Goal: Check status: Check status

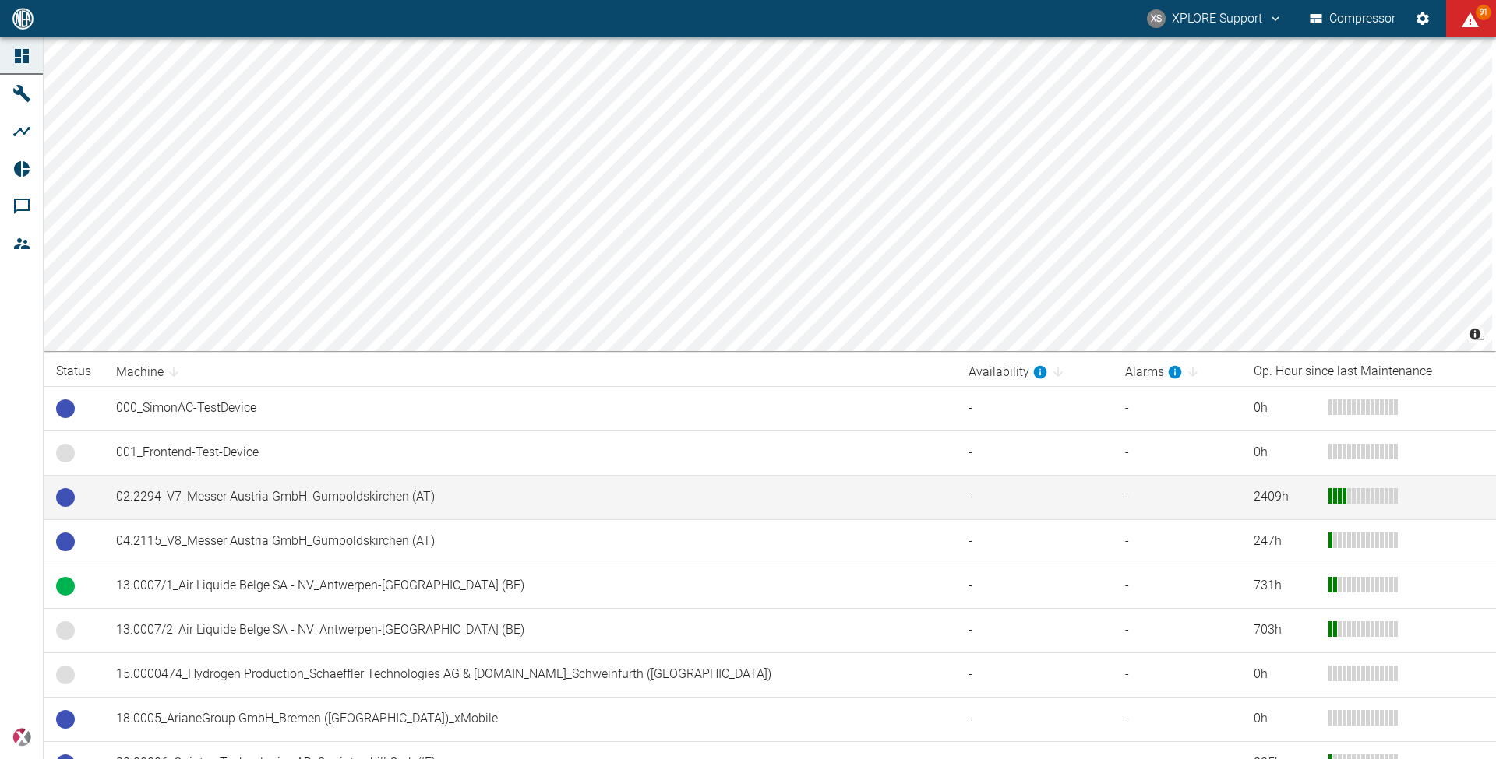
scroll to position [123, 0]
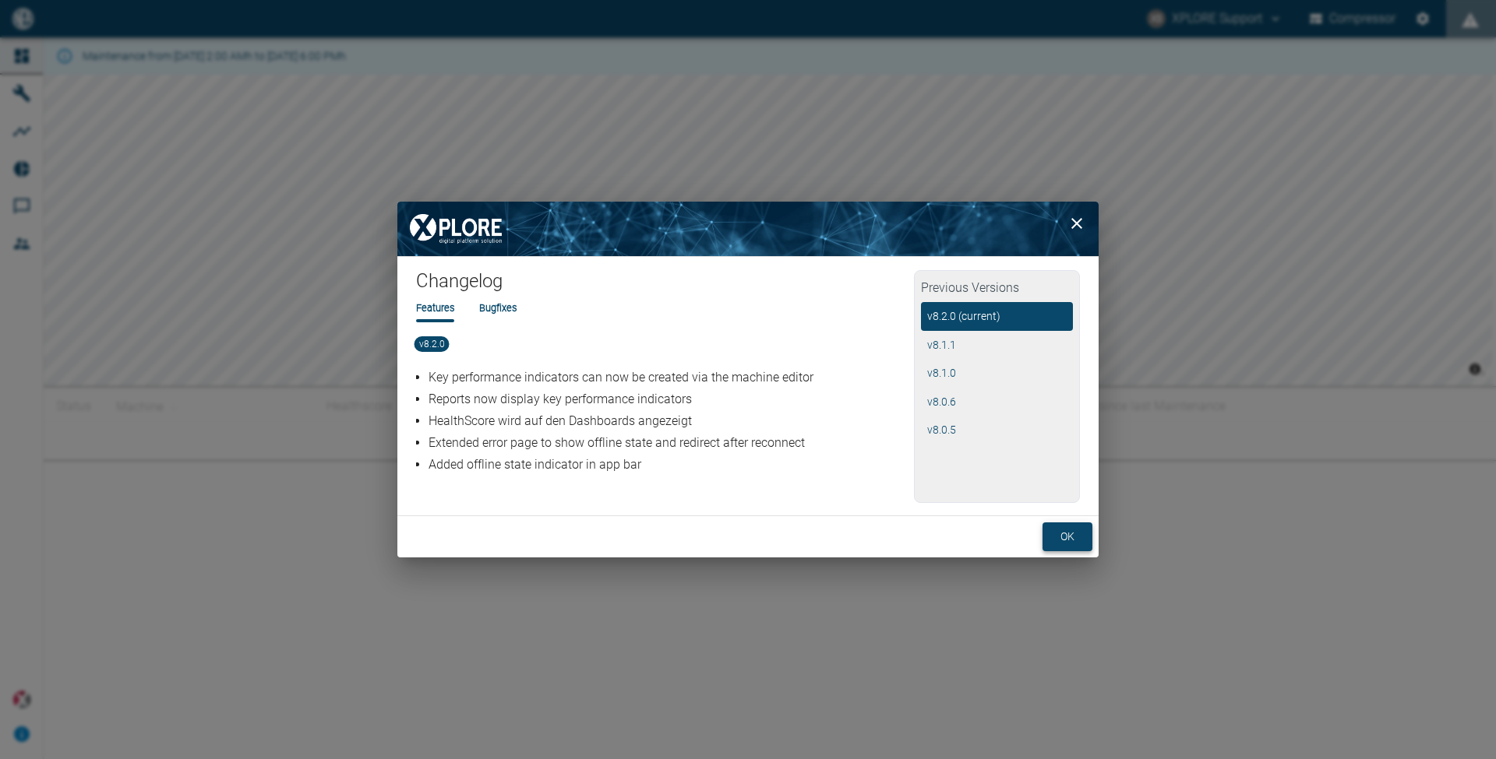
click at [1061, 534] on button "ok" at bounding box center [1067, 537] width 50 height 29
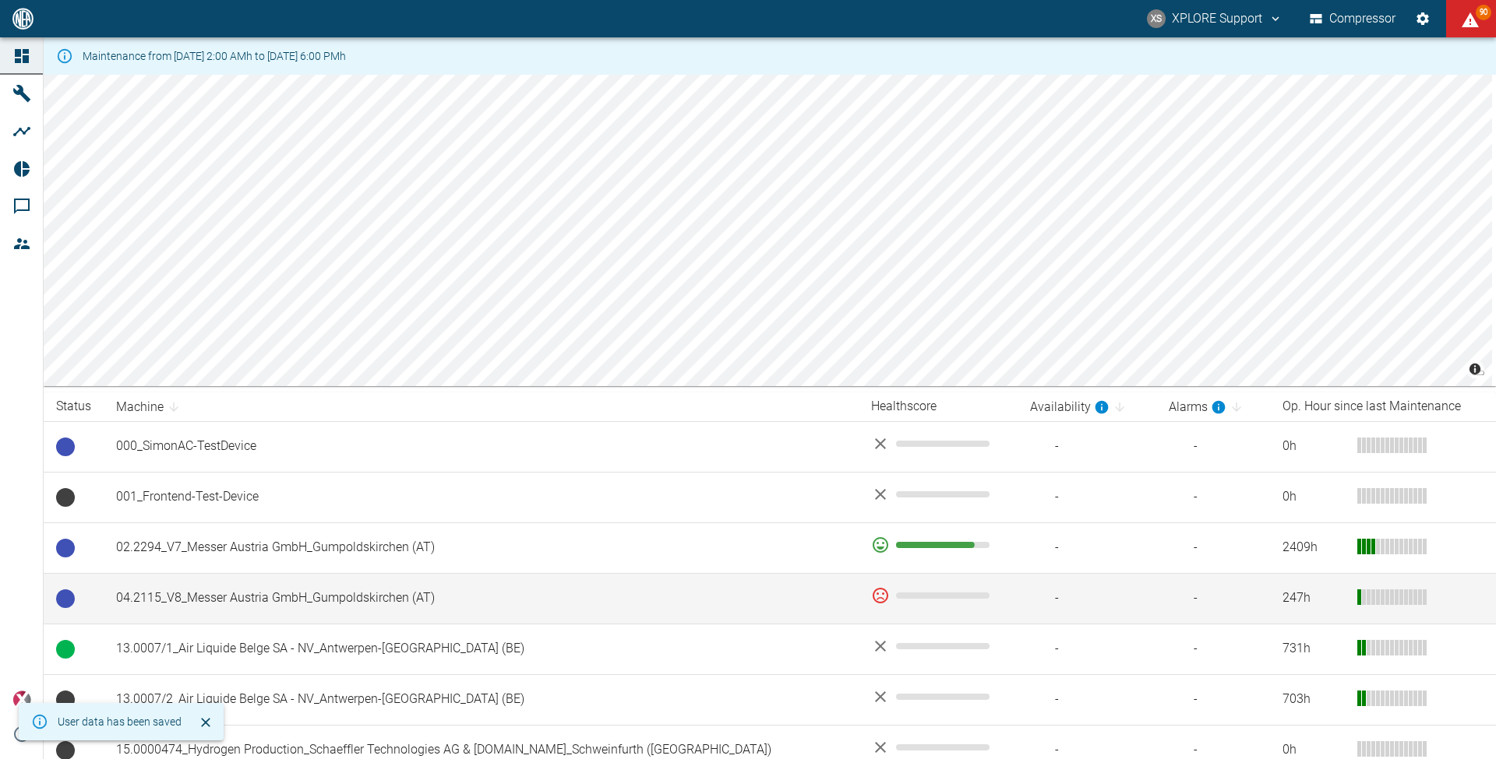
click at [404, 600] on td "04.2115_V8_Messer Austria GmbH_Gumpoldskirchen (AT)" at bounding box center [481, 598] width 755 height 51
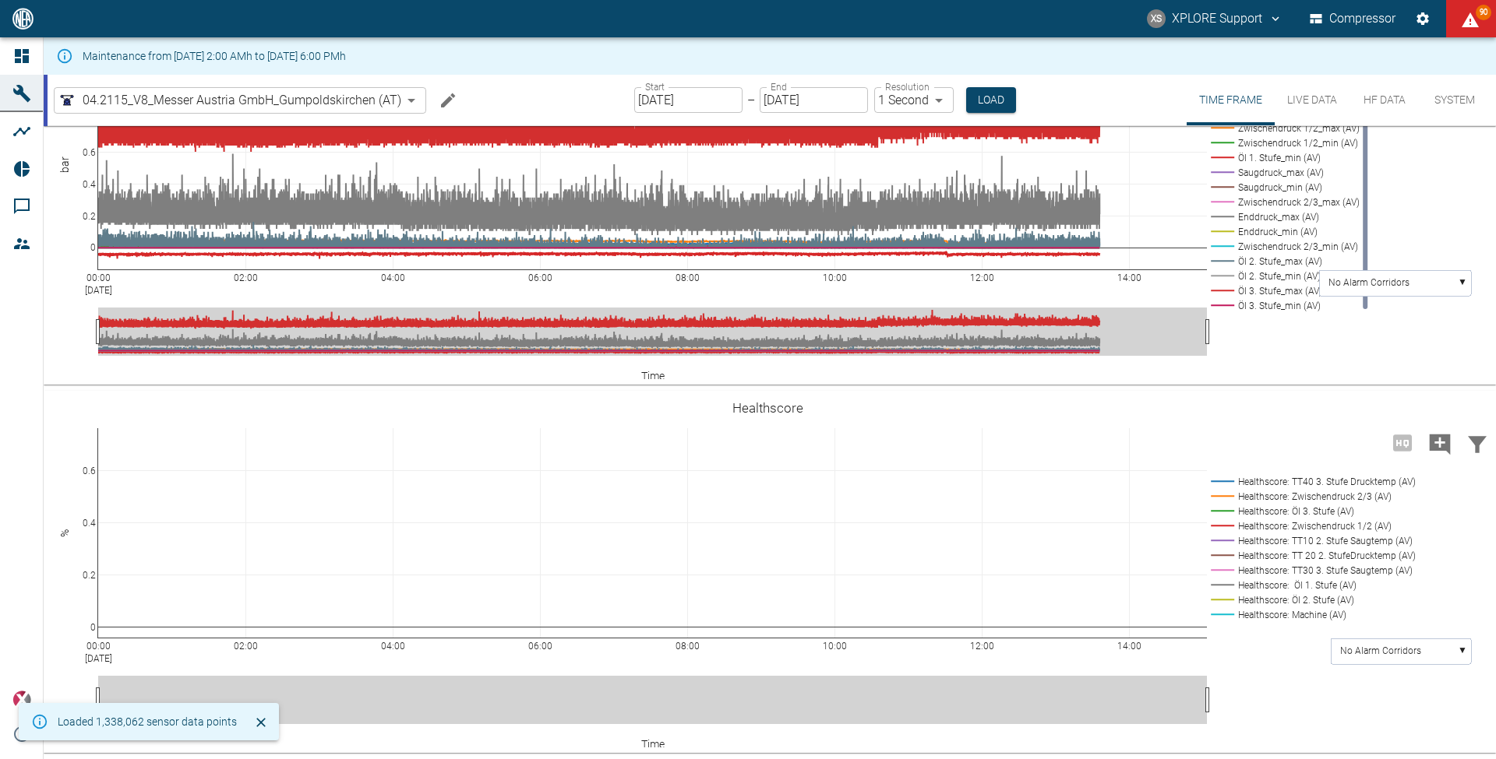
scroll to position [842, 0]
click at [973, 101] on button "Load" at bounding box center [991, 100] width 50 height 26
click at [1003, 100] on button "Load" at bounding box center [991, 100] width 50 height 26
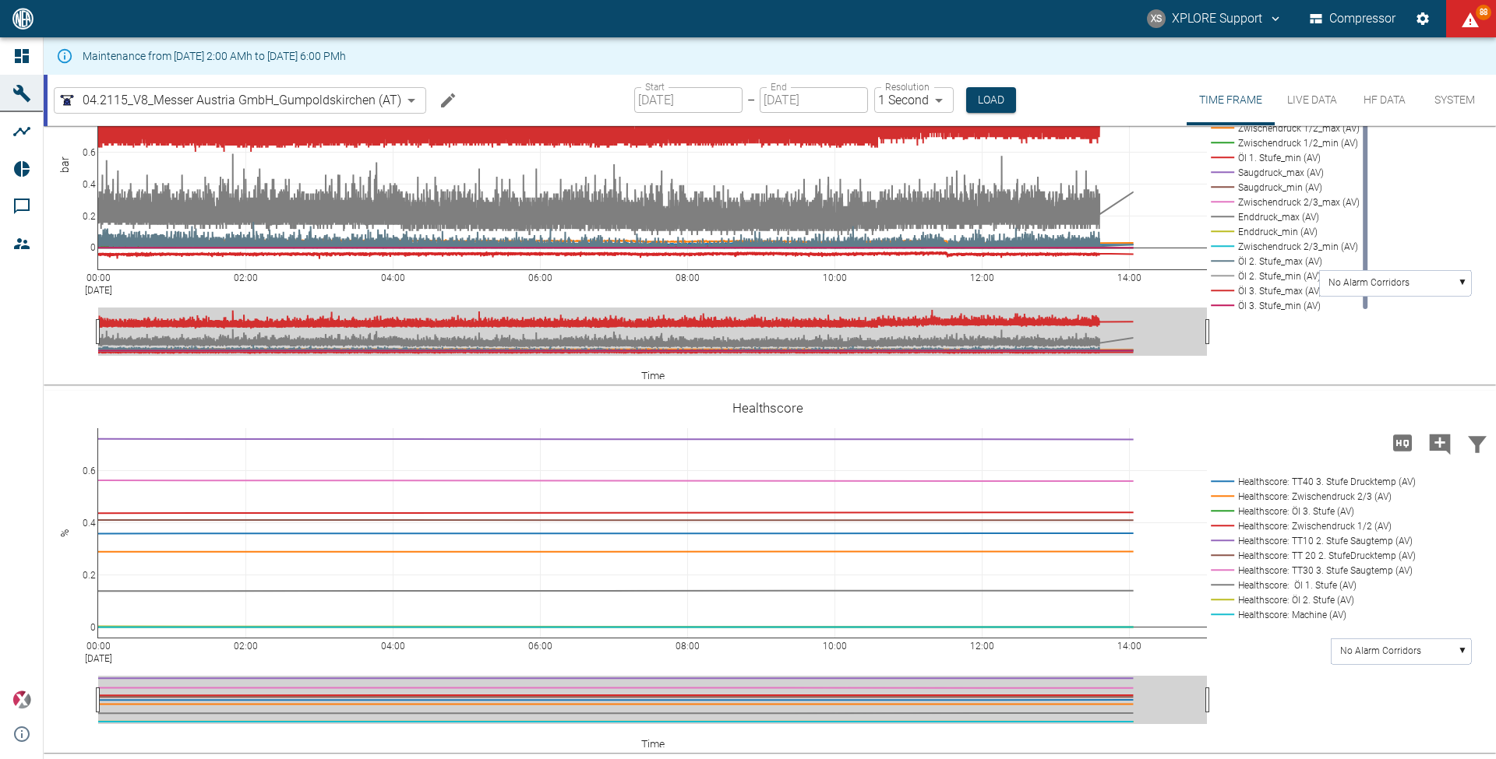
scroll to position [842, 0]
click at [739, 76] on div "Start 08/12/2025 Start – End 08/12/2025 End Resolution 1 Second 1sec Resolution…" at bounding box center [825, 100] width 382 height 51
click at [665, 104] on input "08/12/2025" at bounding box center [688, 100] width 108 height 26
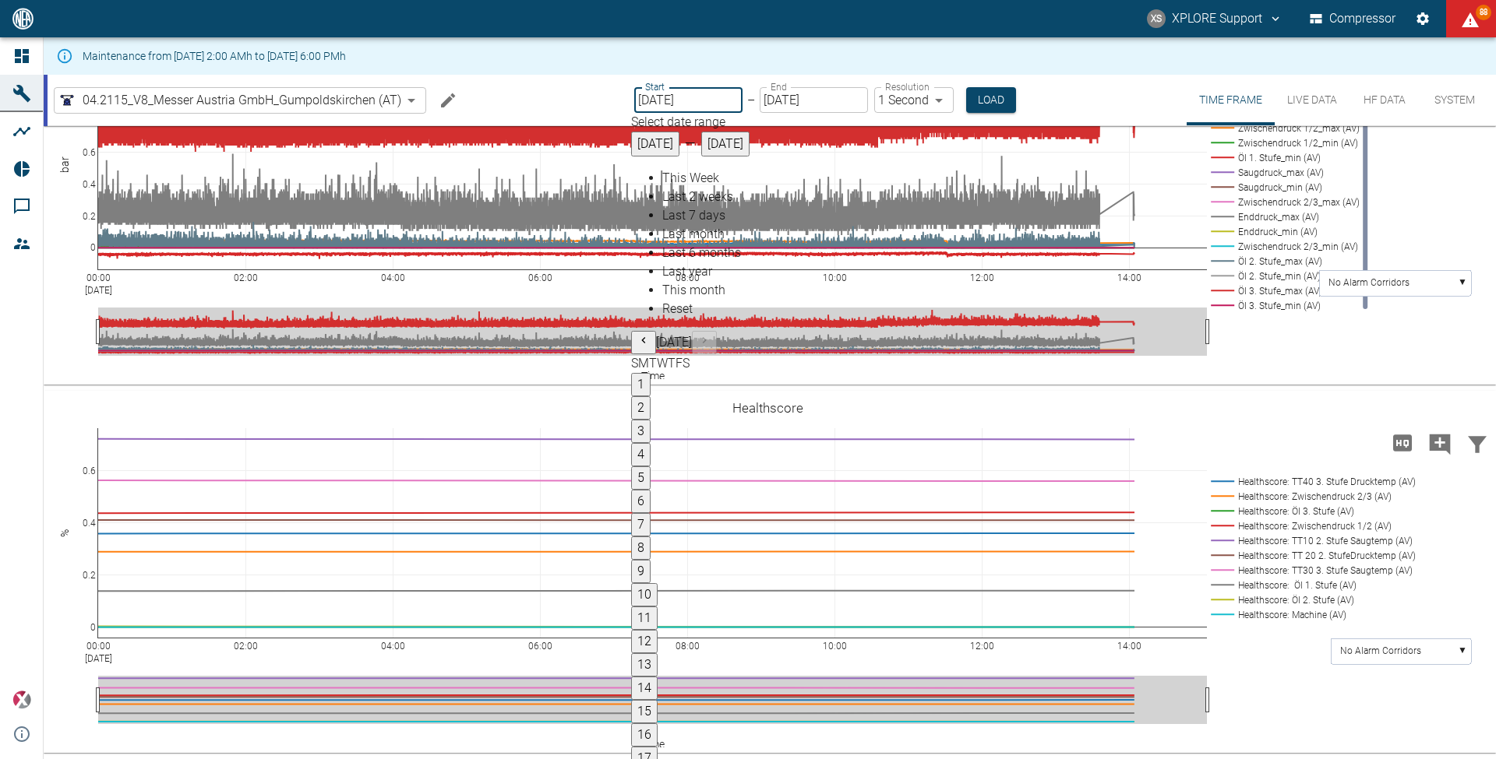
type input "08/03/2025"
drag, startPoint x: 1175, startPoint y: 481, endPoint x: 1171, endPoint y: 468, distance: 13.1
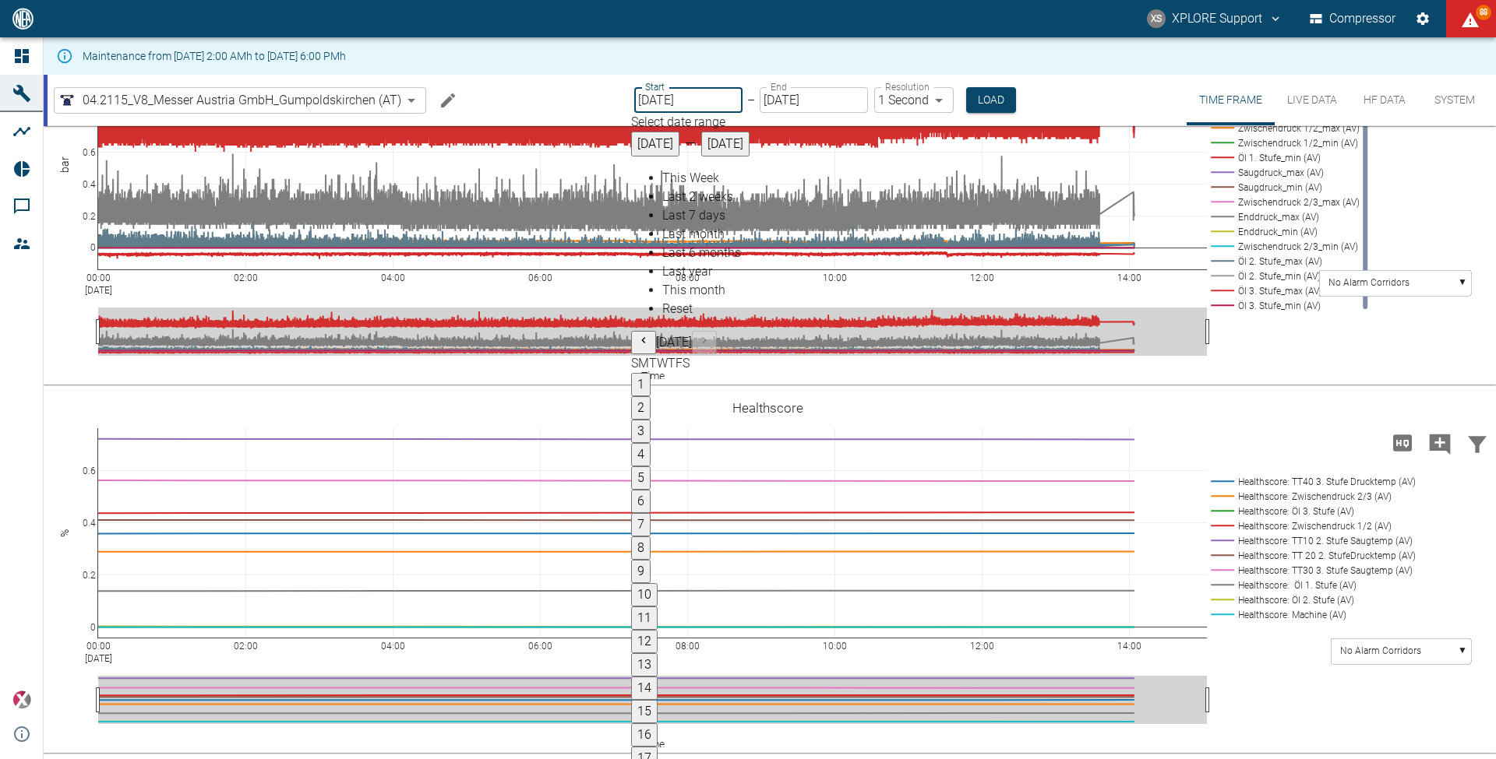
type input "2min"
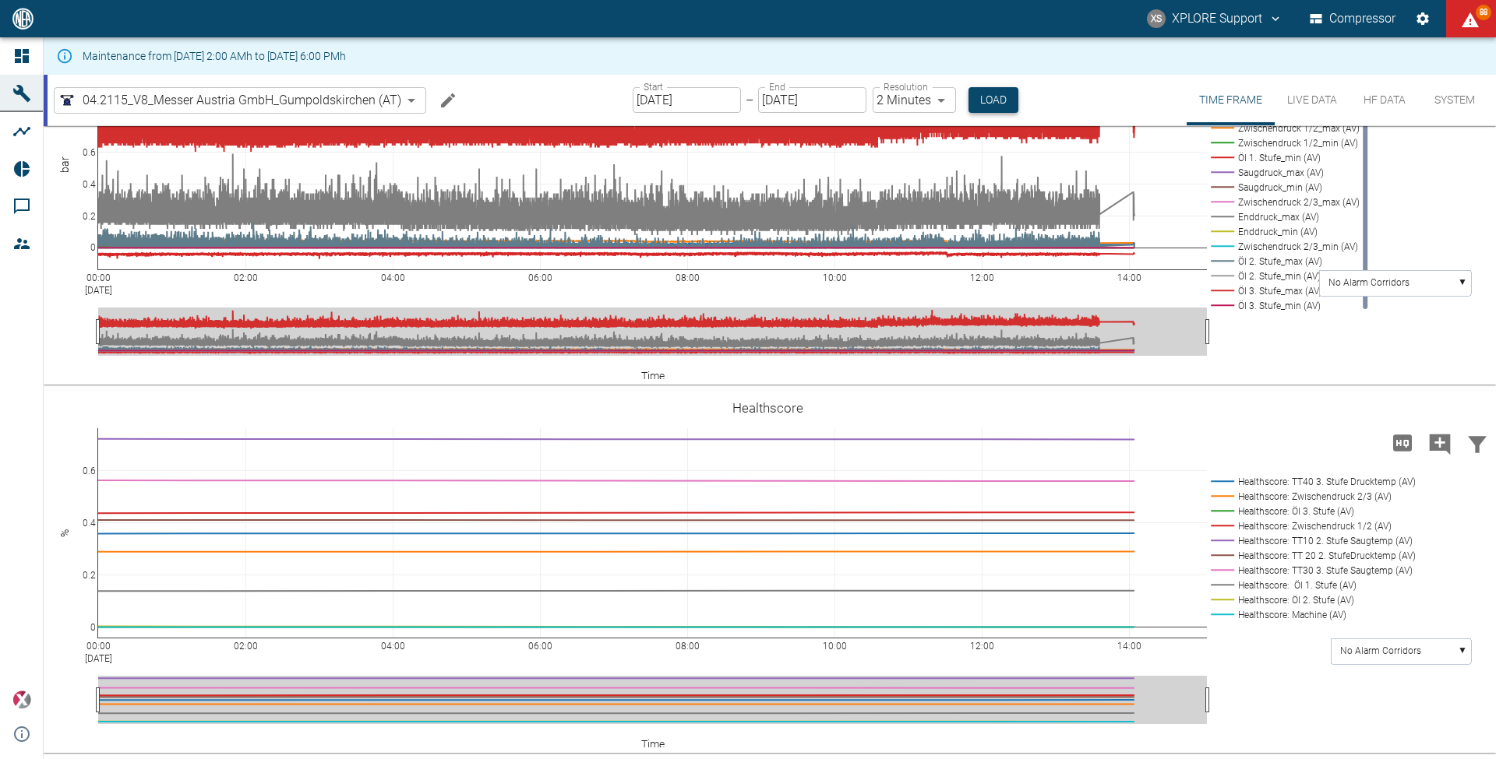
click at [980, 108] on button "Load" at bounding box center [993, 100] width 50 height 26
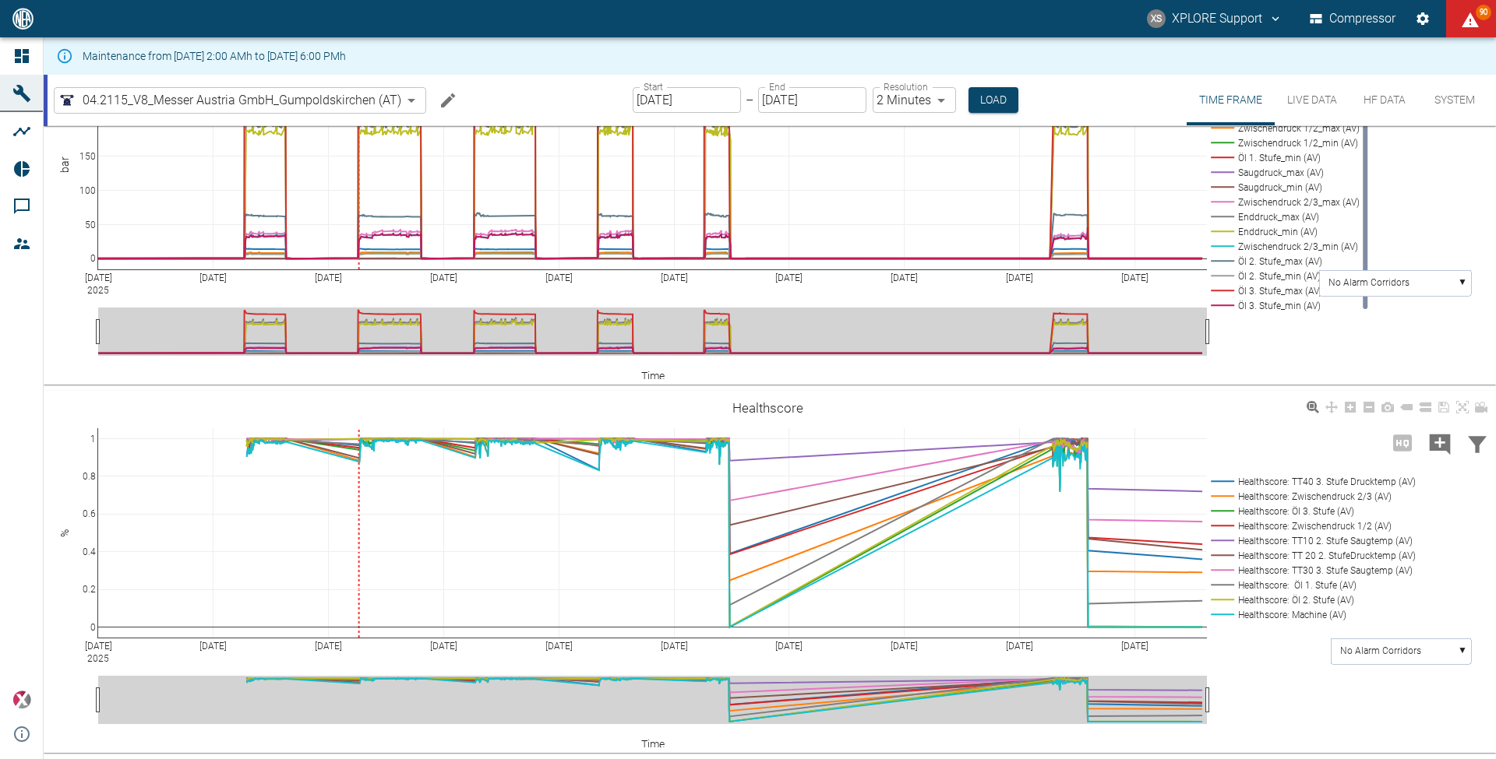
scroll to position [833, 0]
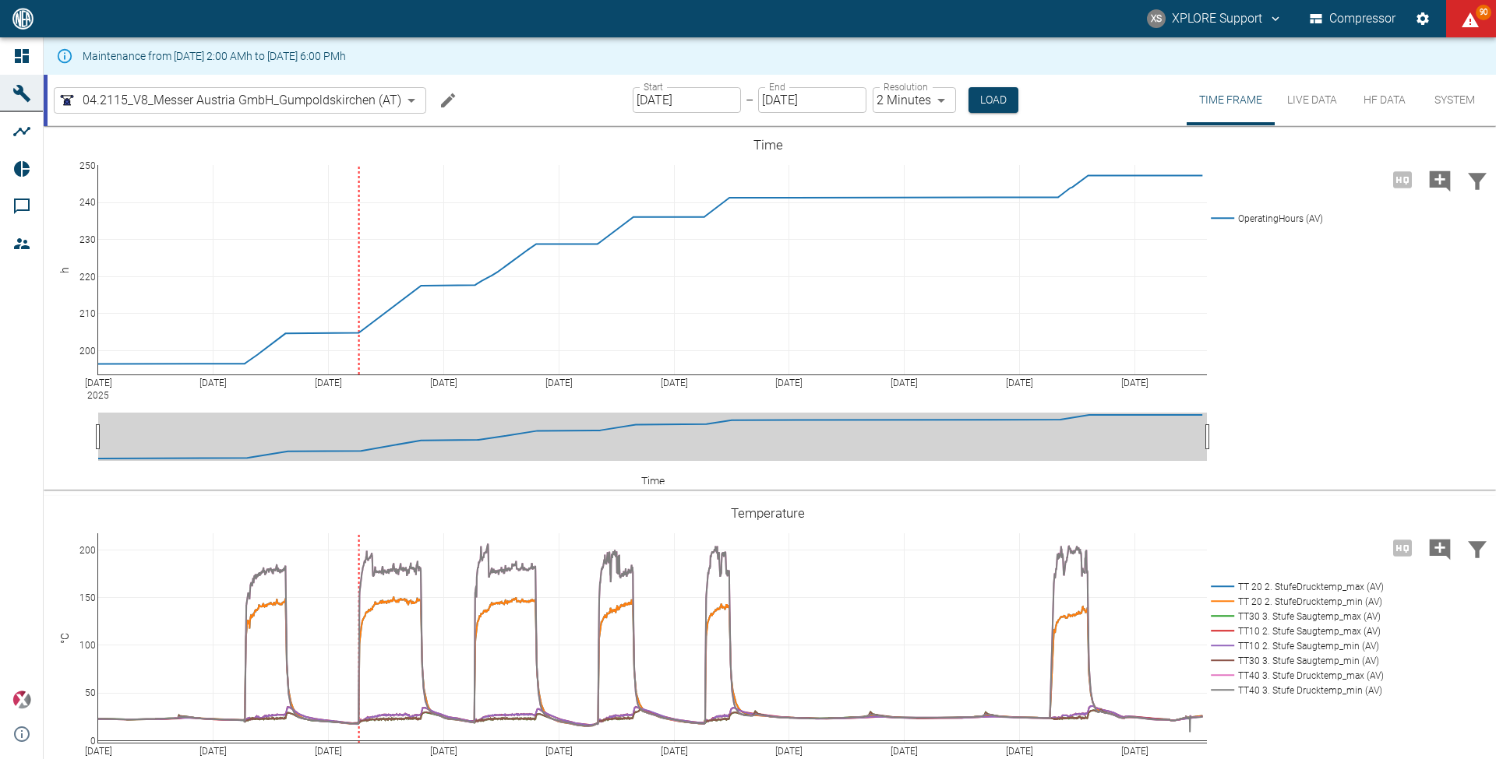
scroll to position [833, 0]
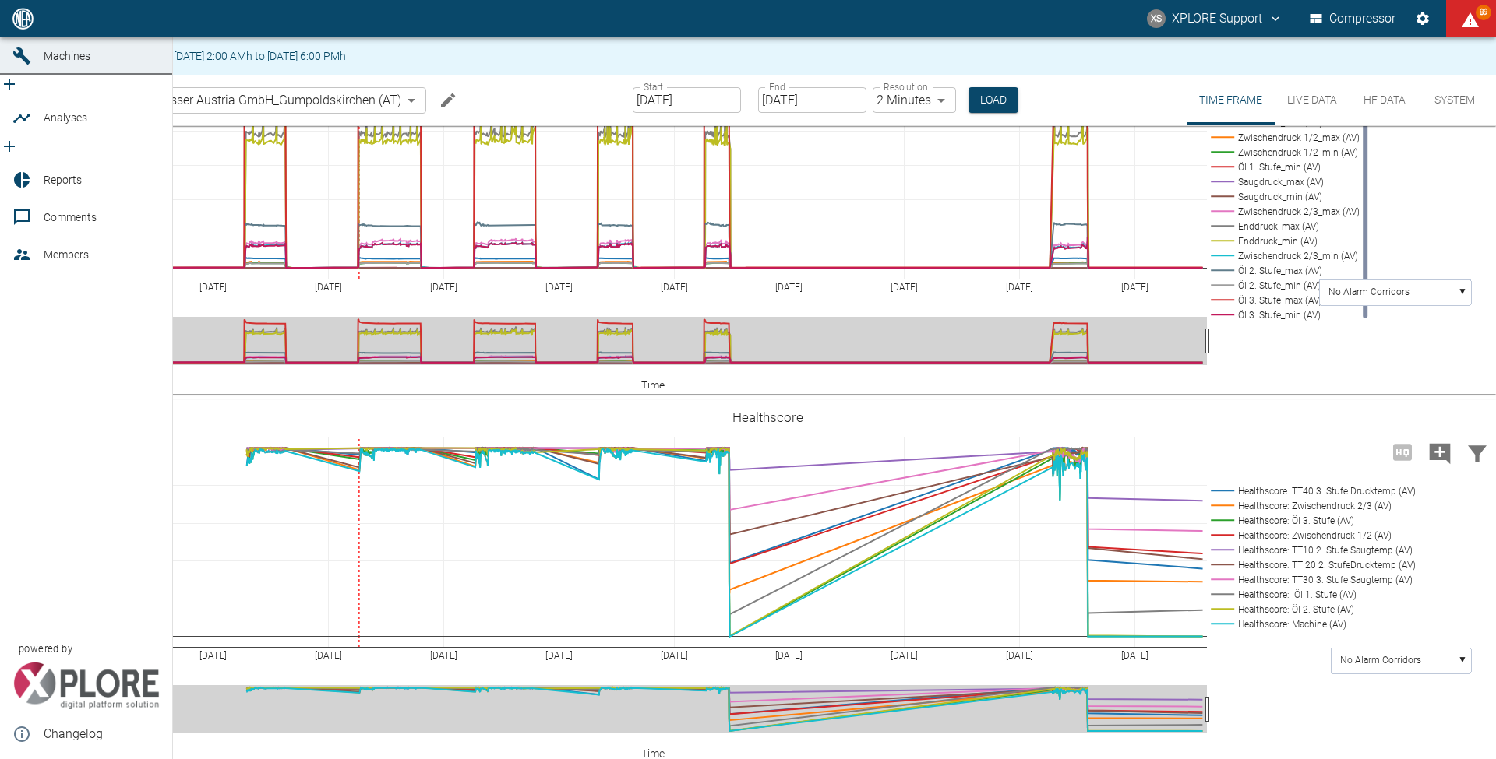
click at [5, 37] on link "Dashboard" at bounding box center [86, 18] width 172 height 37
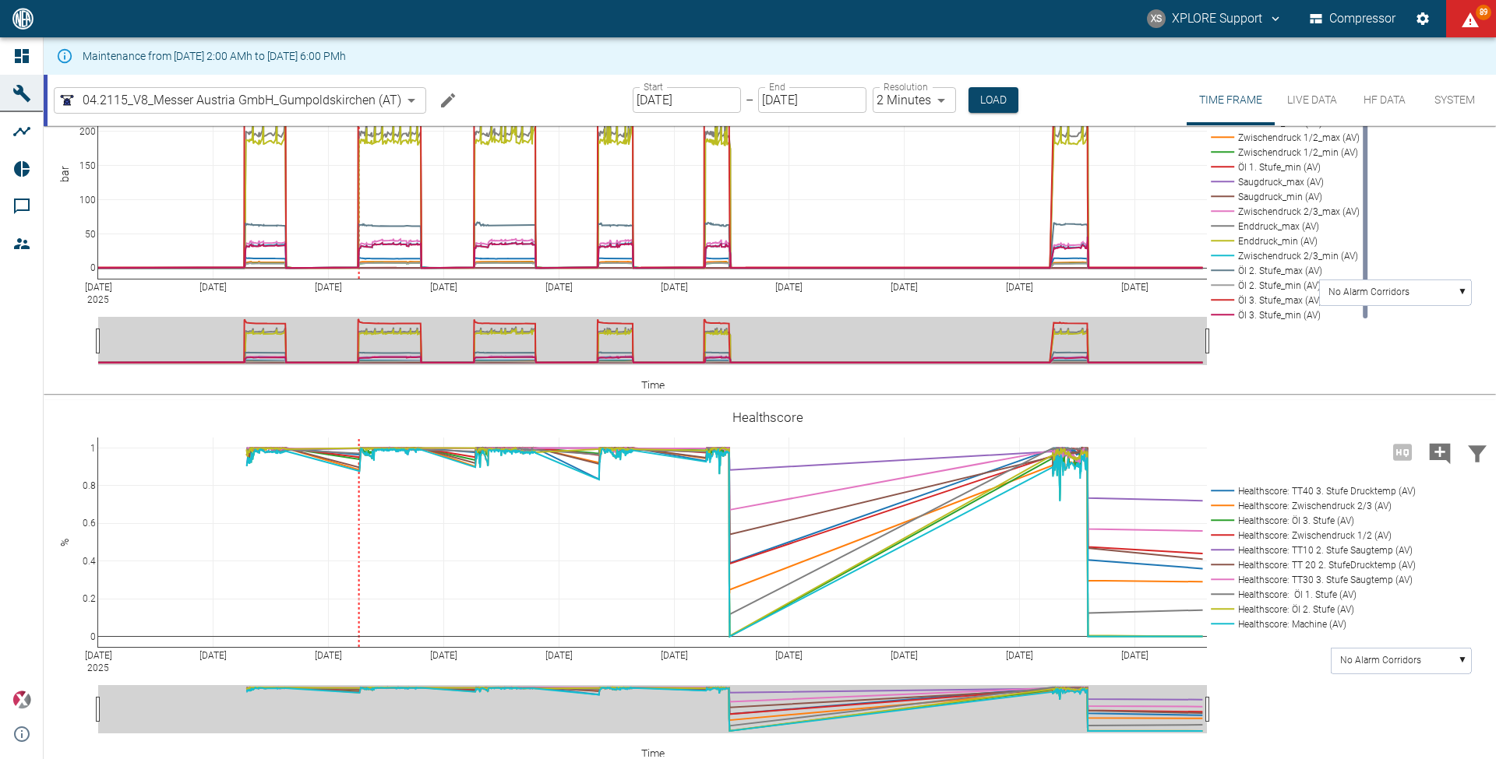
click at [21, 51] on icon at bounding box center [22, 56] width 14 height 14
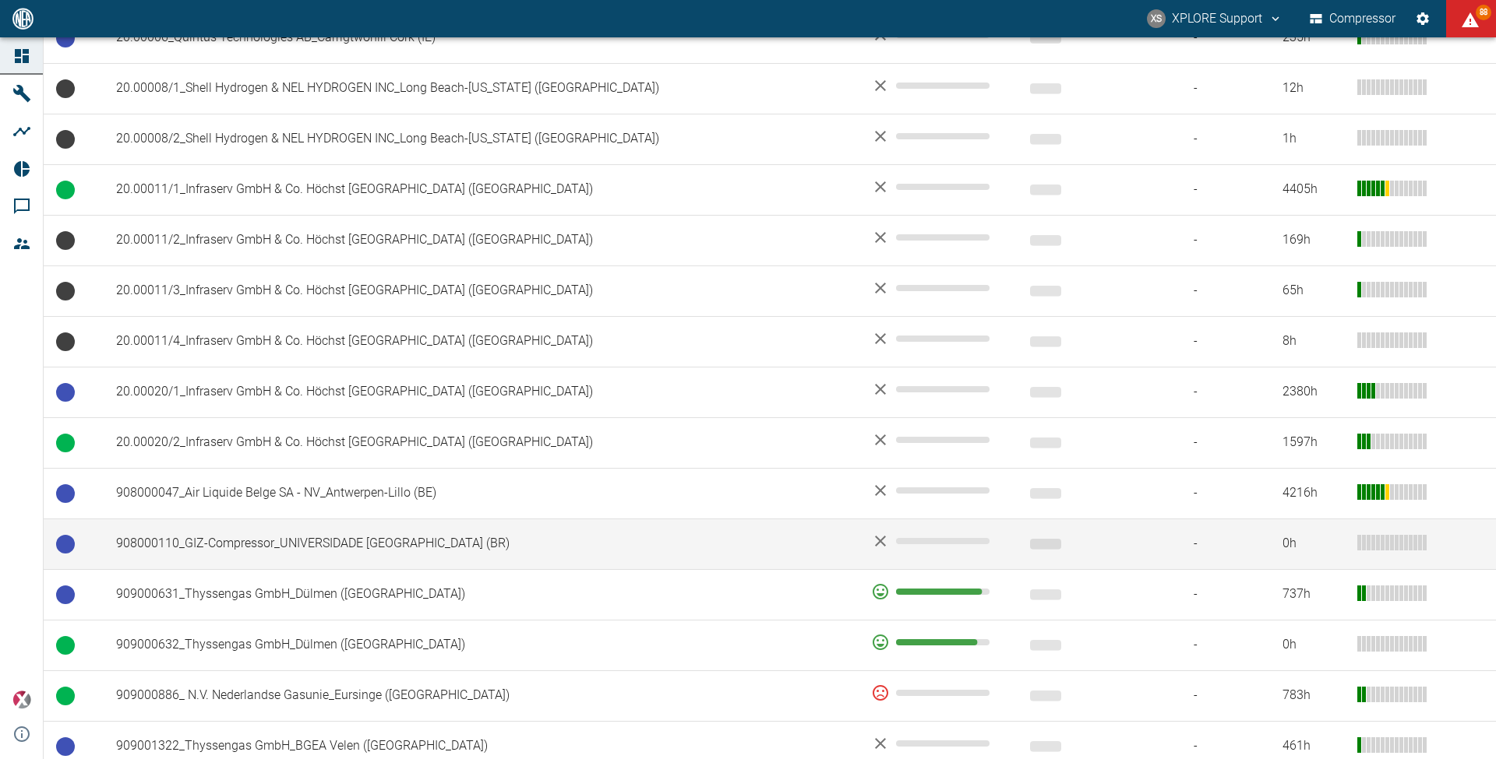
scroll to position [848, 0]
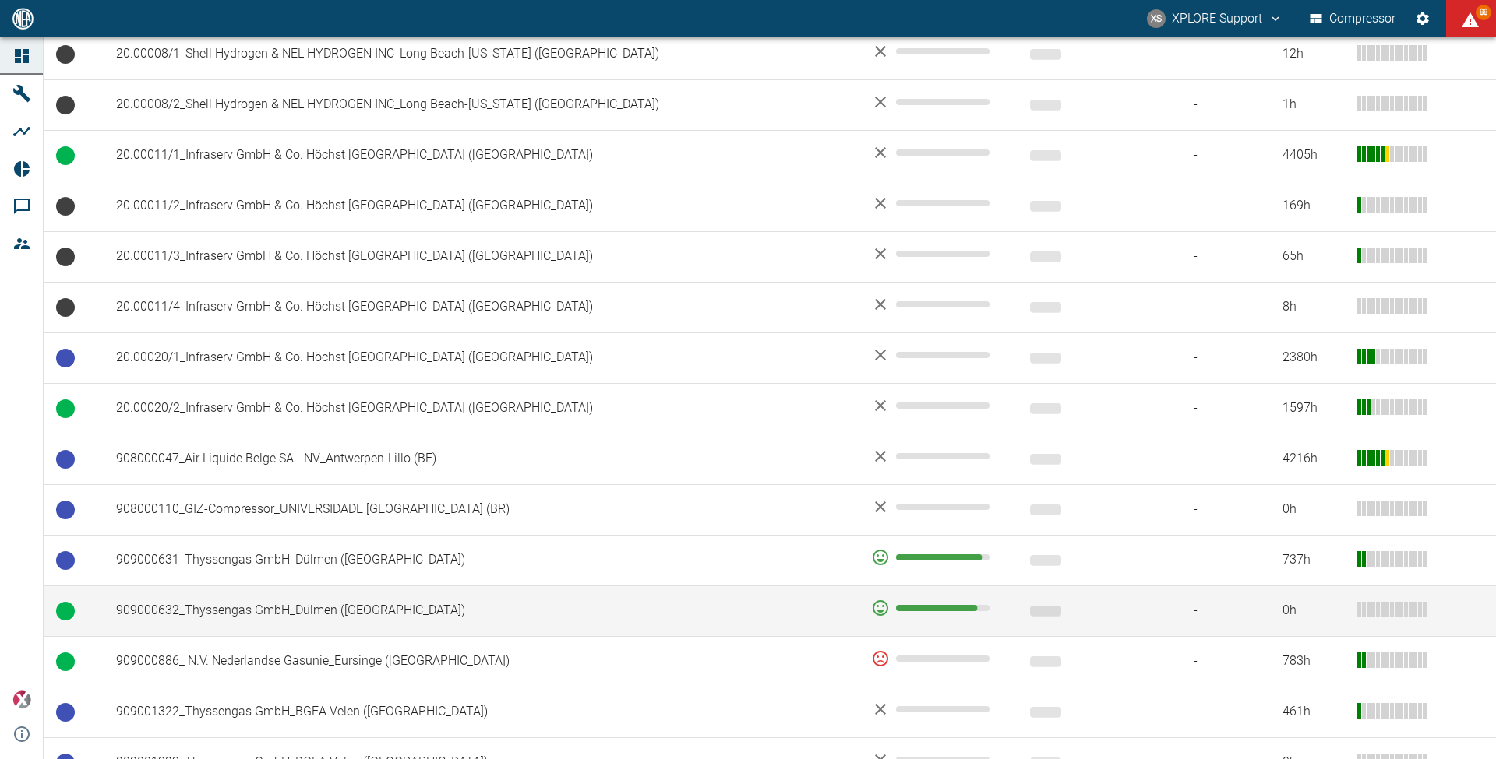
click at [326, 619] on td "909000632_Thyssengas GmbH_Dülmen ([GEOGRAPHIC_DATA])" at bounding box center [481, 611] width 755 height 51
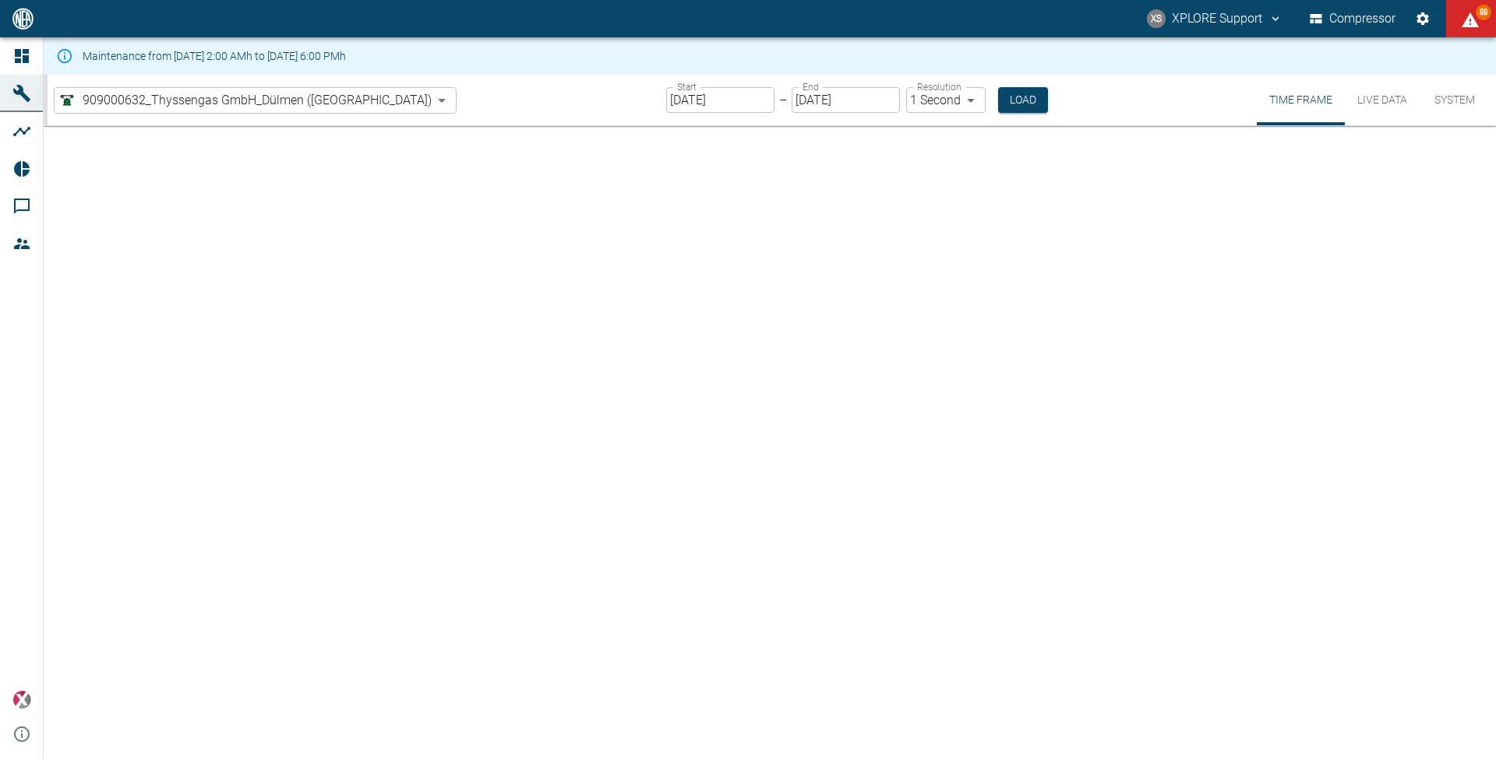
type input "2min"
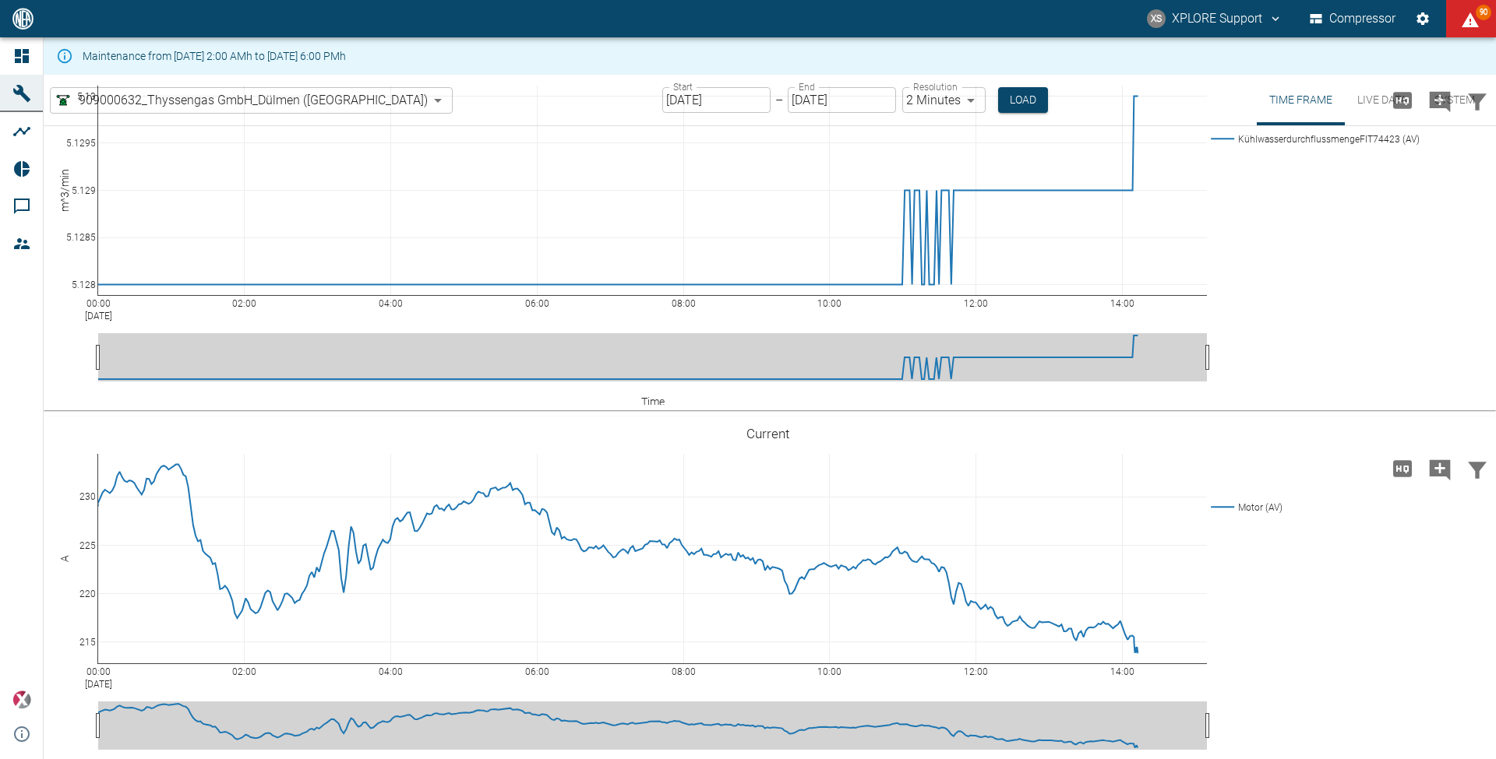
scroll to position [3800, 0]
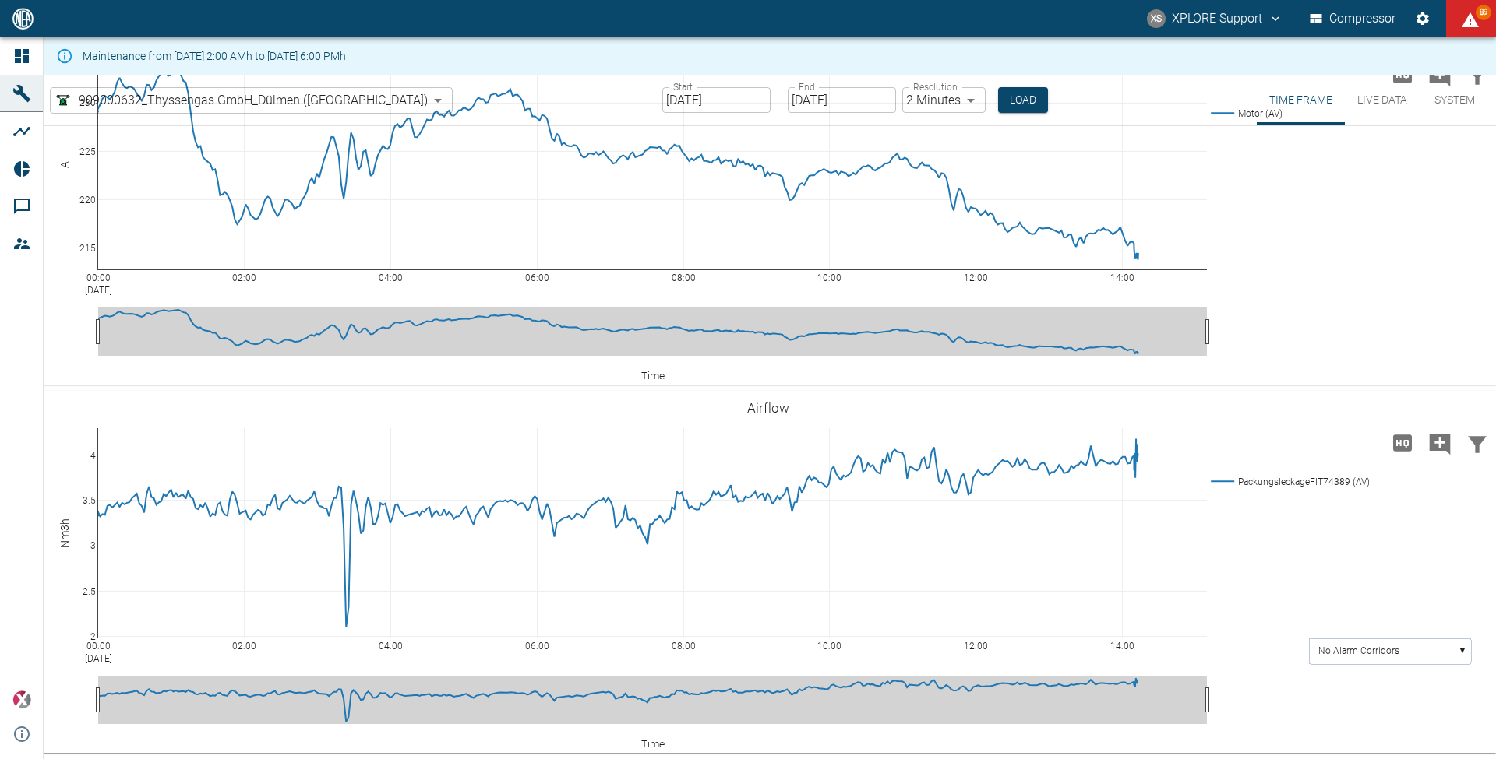
scroll to position [4704, 0]
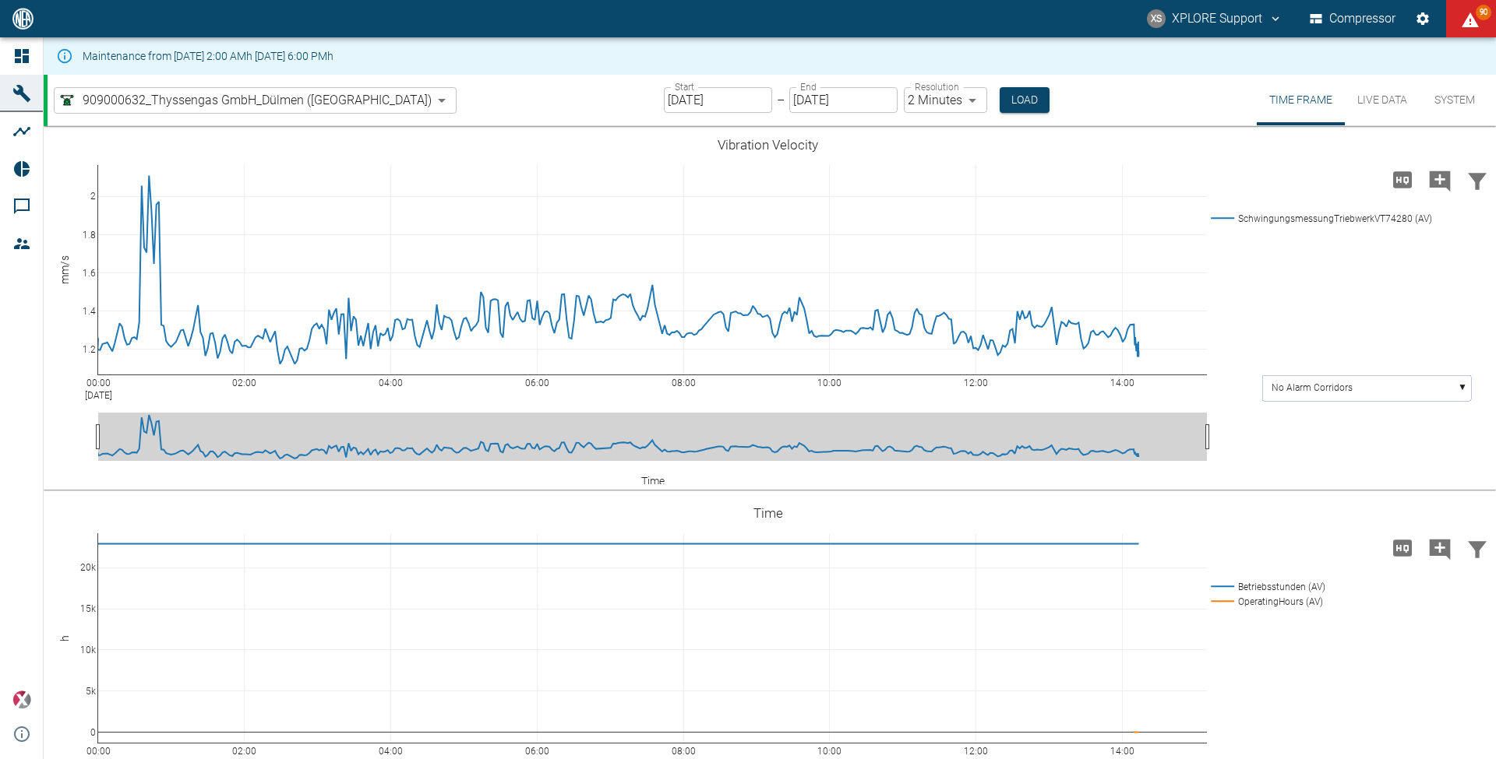
scroll to position [4704, 0]
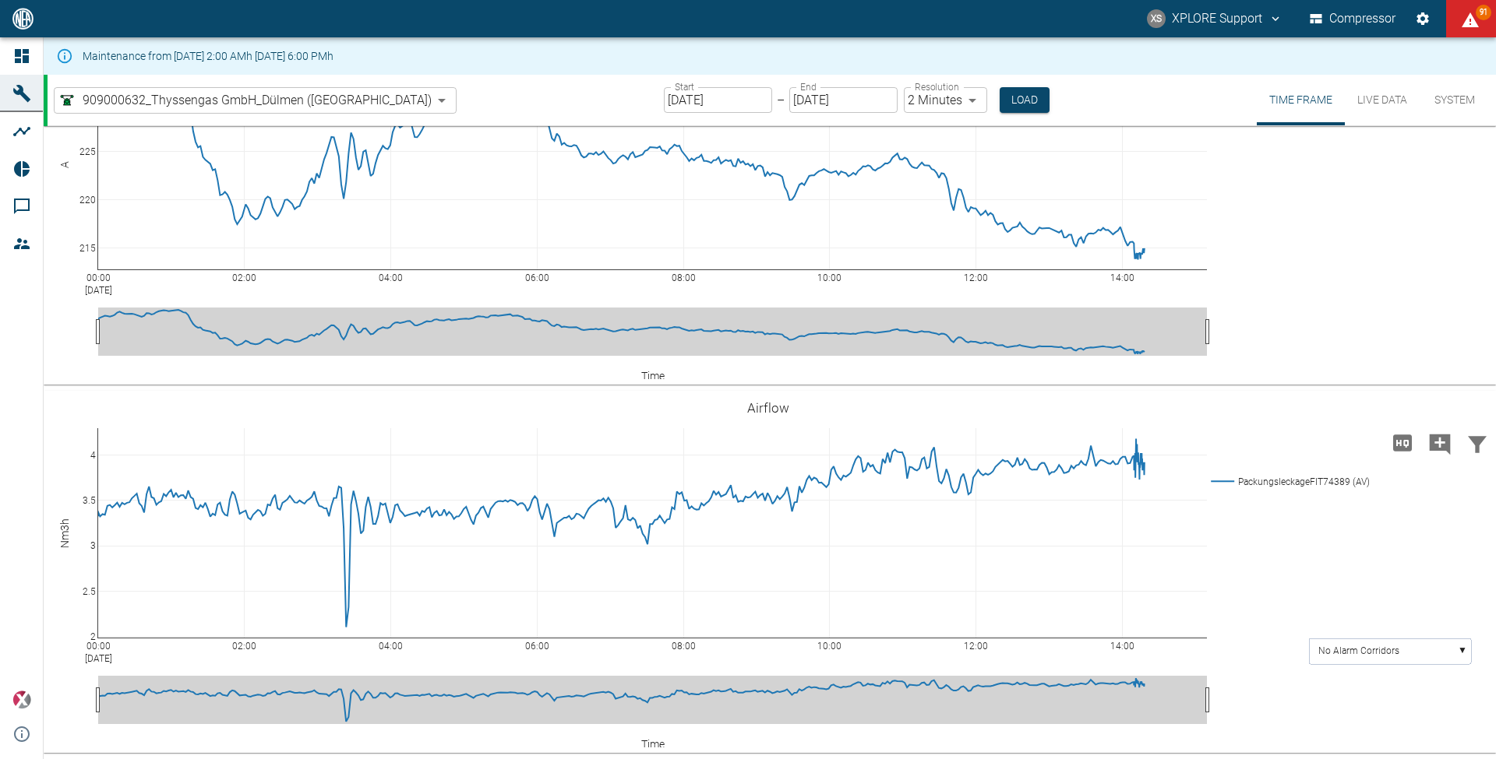
drag, startPoint x: 1003, startPoint y: 107, endPoint x: 25, endPoint y: 60, distance: 979.5
click at [20, 56] on icon at bounding box center [22, 56] width 14 height 14
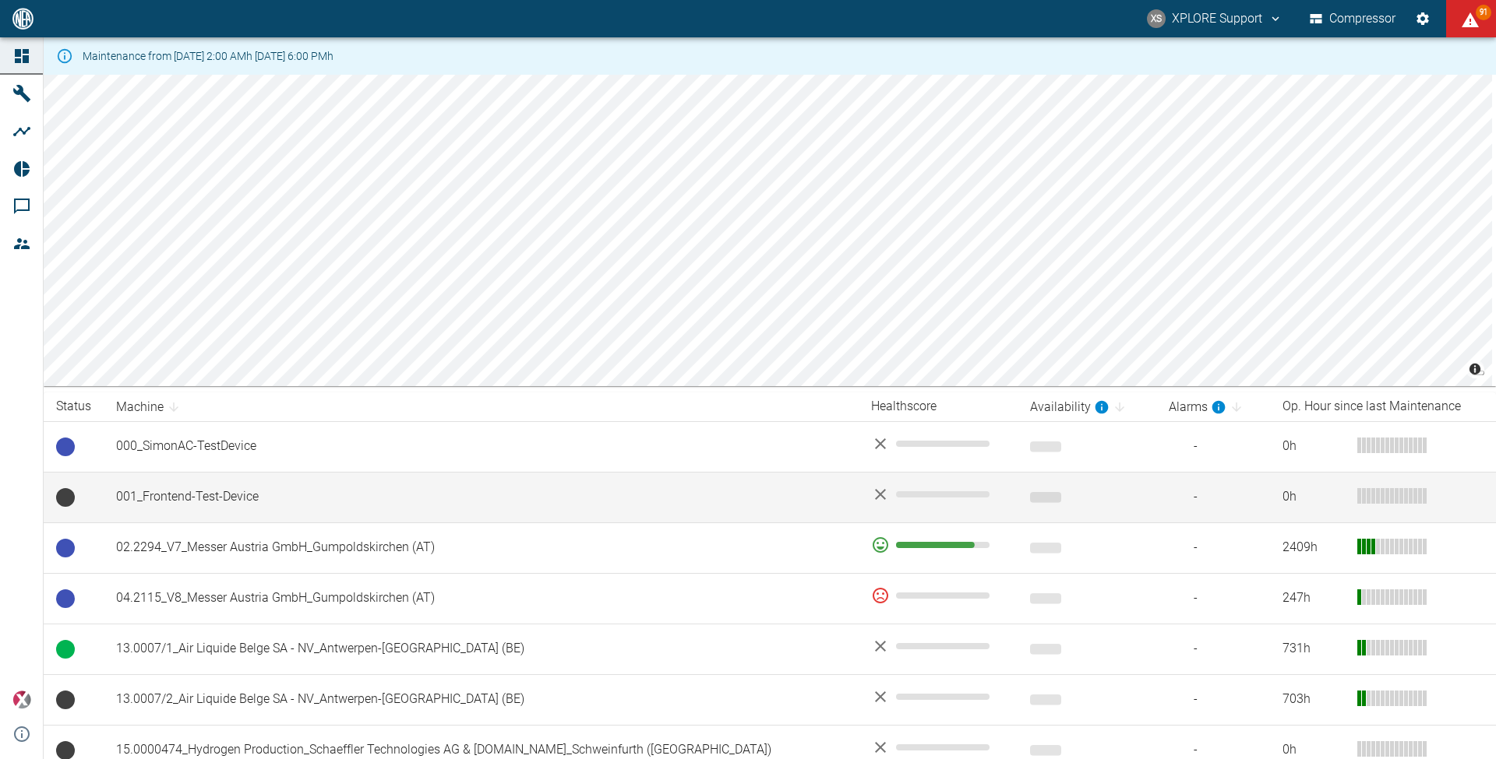
scroll to position [23, 0]
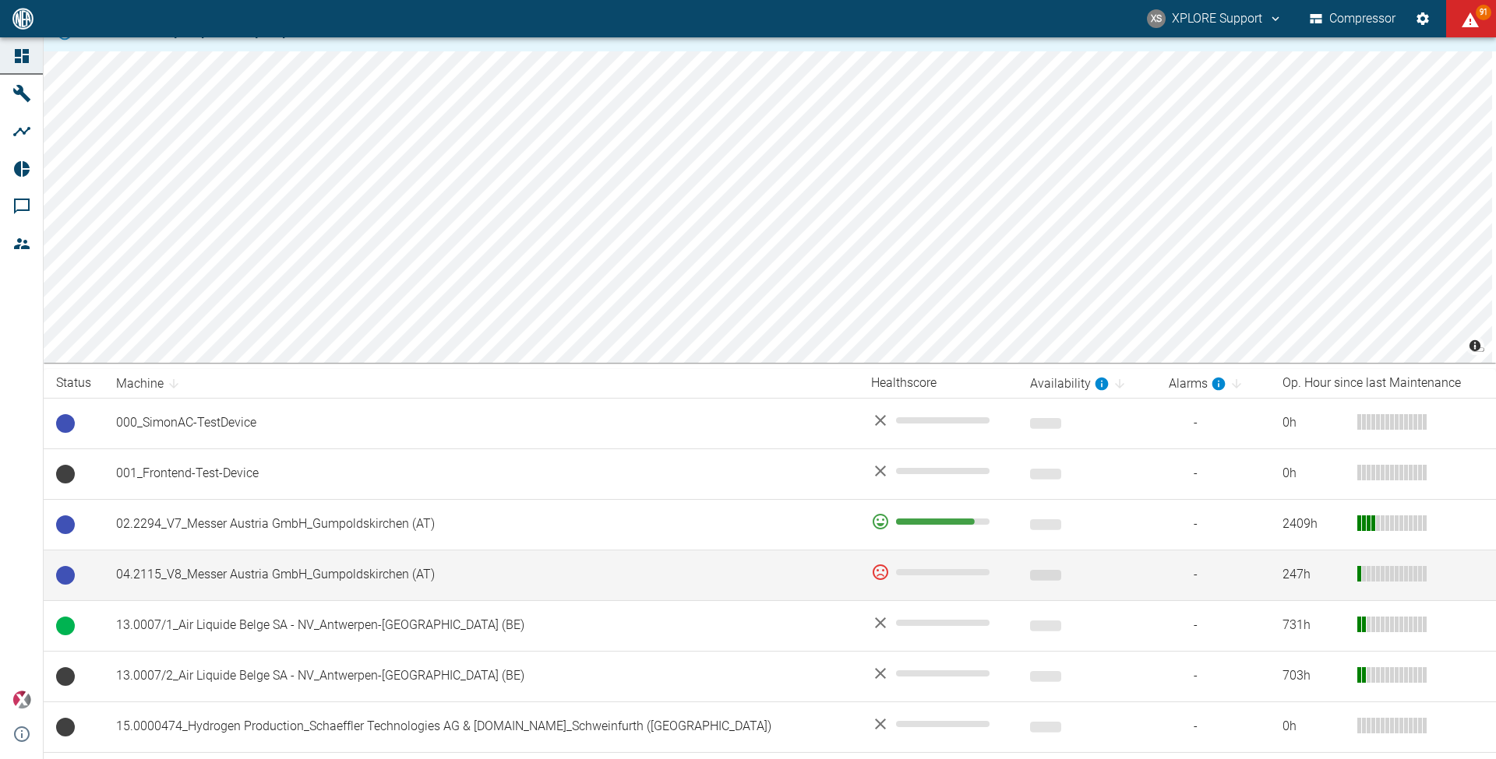
click at [277, 578] on td "04.2115_V8_Messer Austria GmbH_Gumpoldskirchen (AT)" at bounding box center [481, 575] width 755 height 51
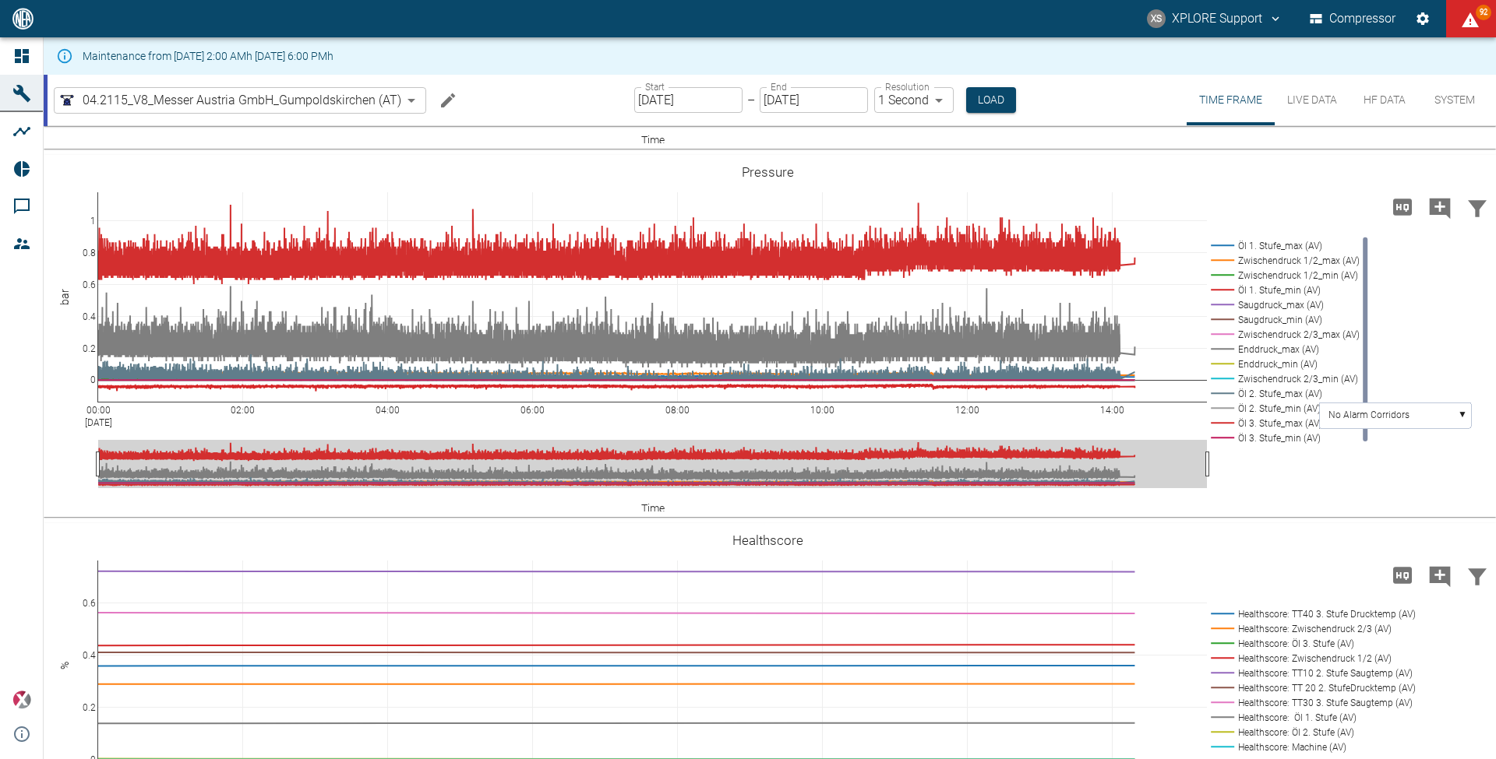
scroll to position [842, 0]
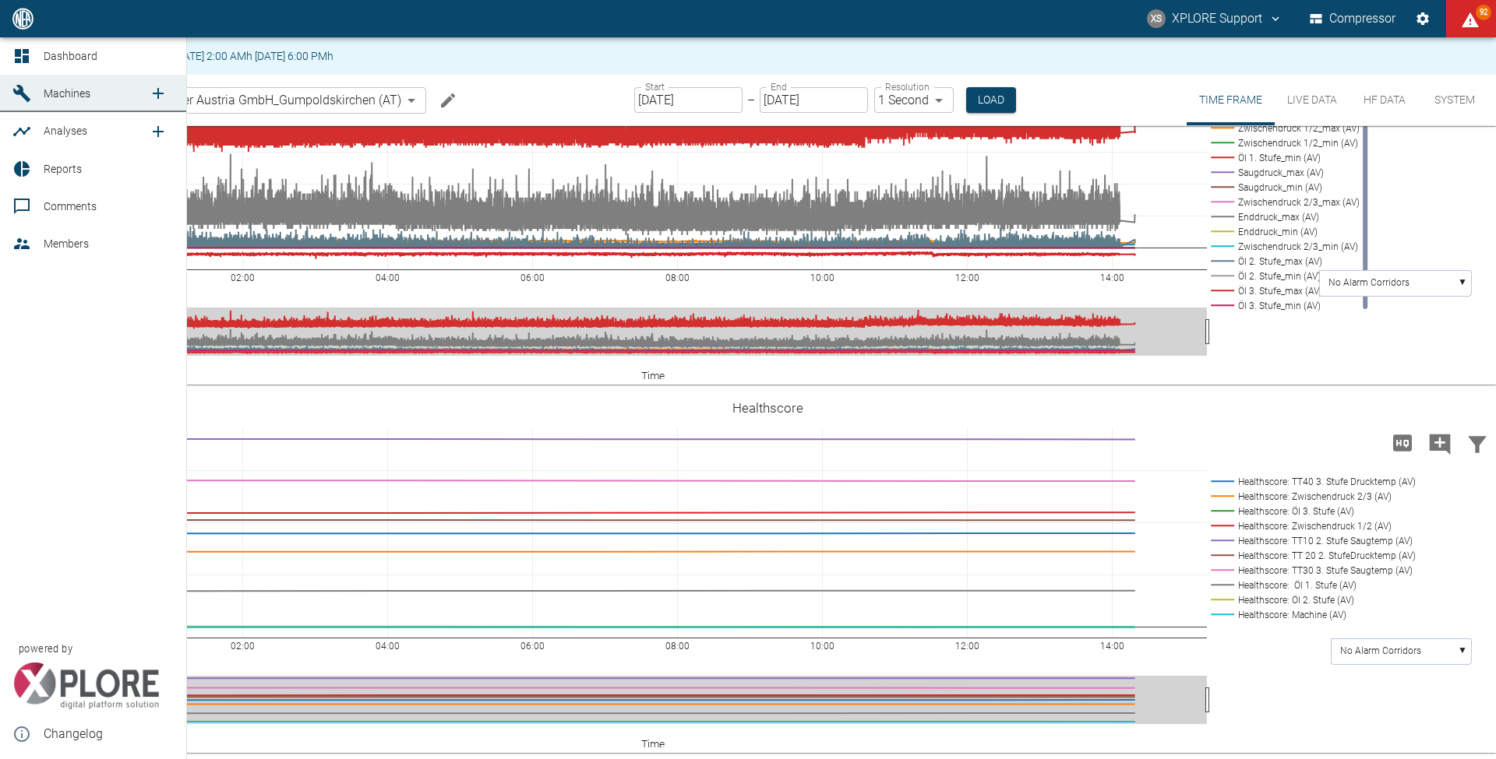
click at [36, 58] on link "Dashboard" at bounding box center [93, 55] width 186 height 37
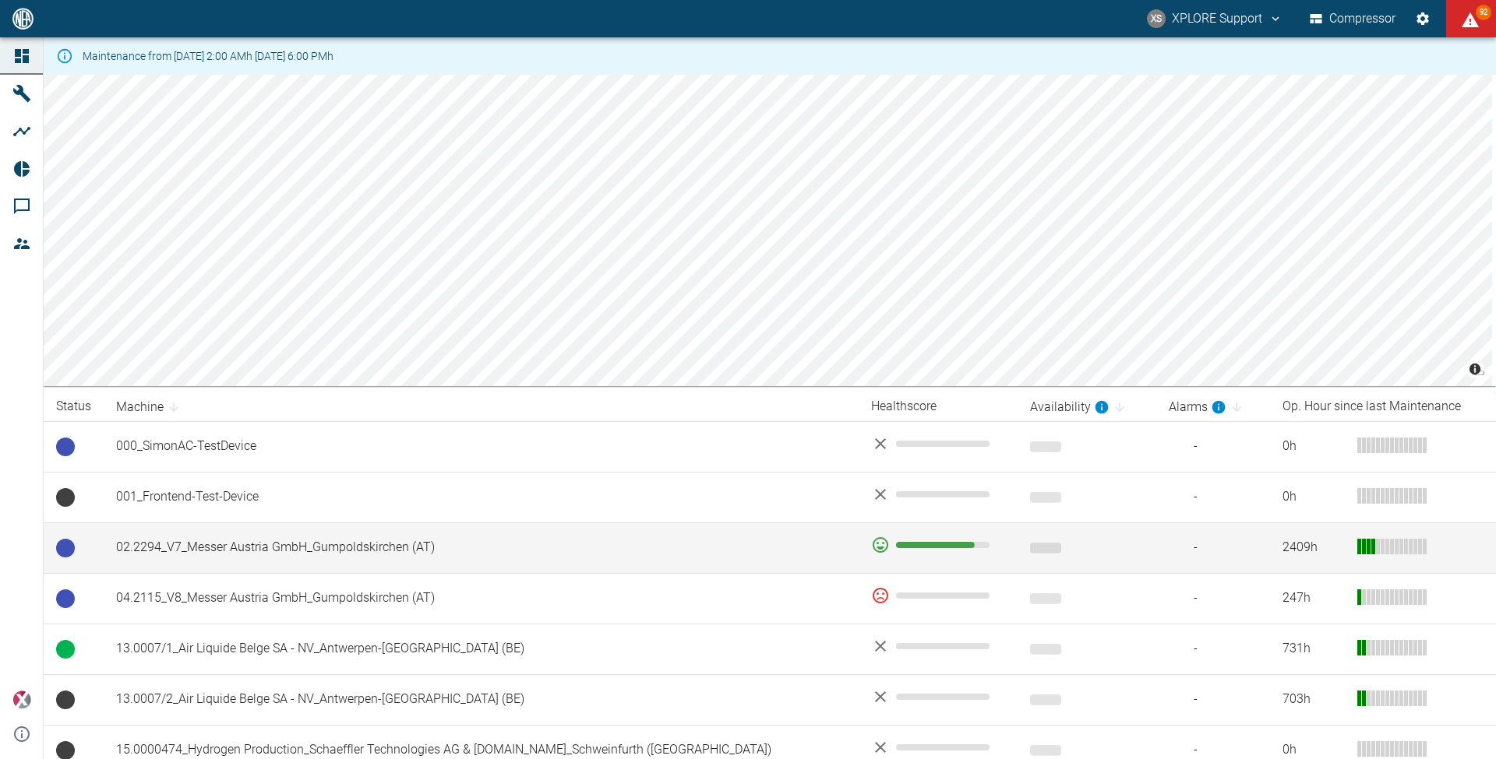
click at [421, 555] on td "02.2294_V7_Messer Austria GmbH_Gumpoldskirchen (AT)" at bounding box center [481, 548] width 755 height 51
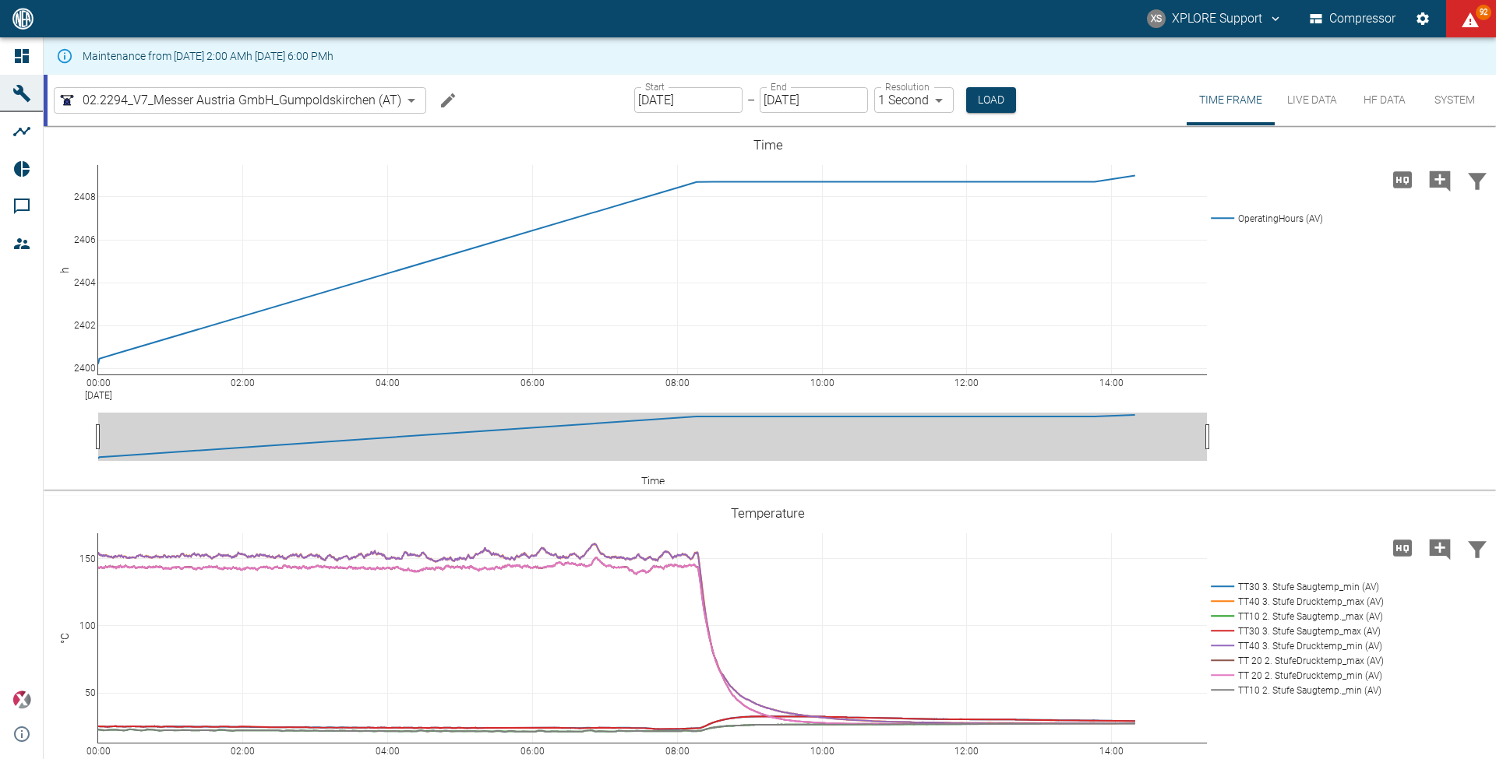
scroll to position [842, 0]
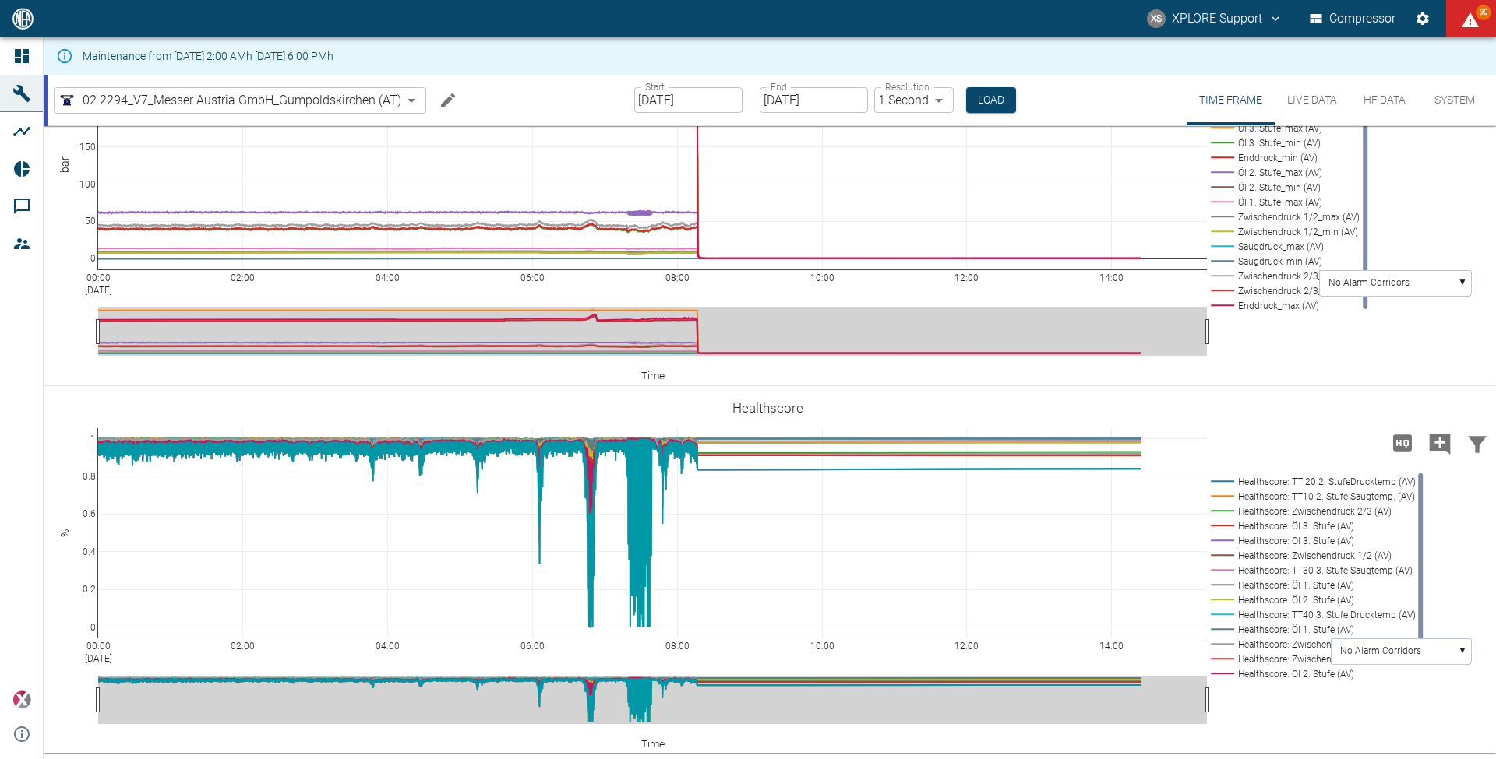
click at [24, 201] on icon at bounding box center [21, 206] width 19 height 19
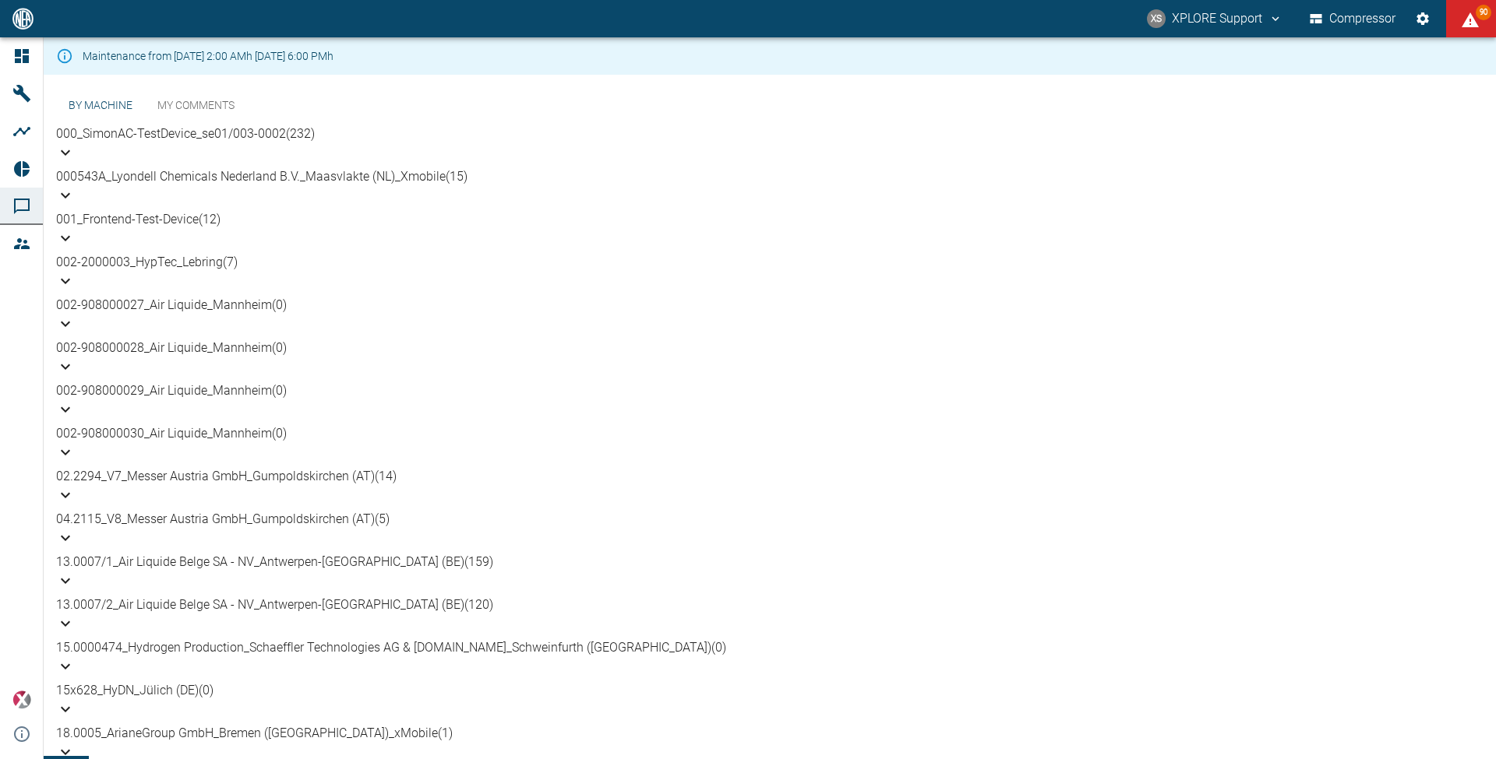
scroll to position [629, 0]
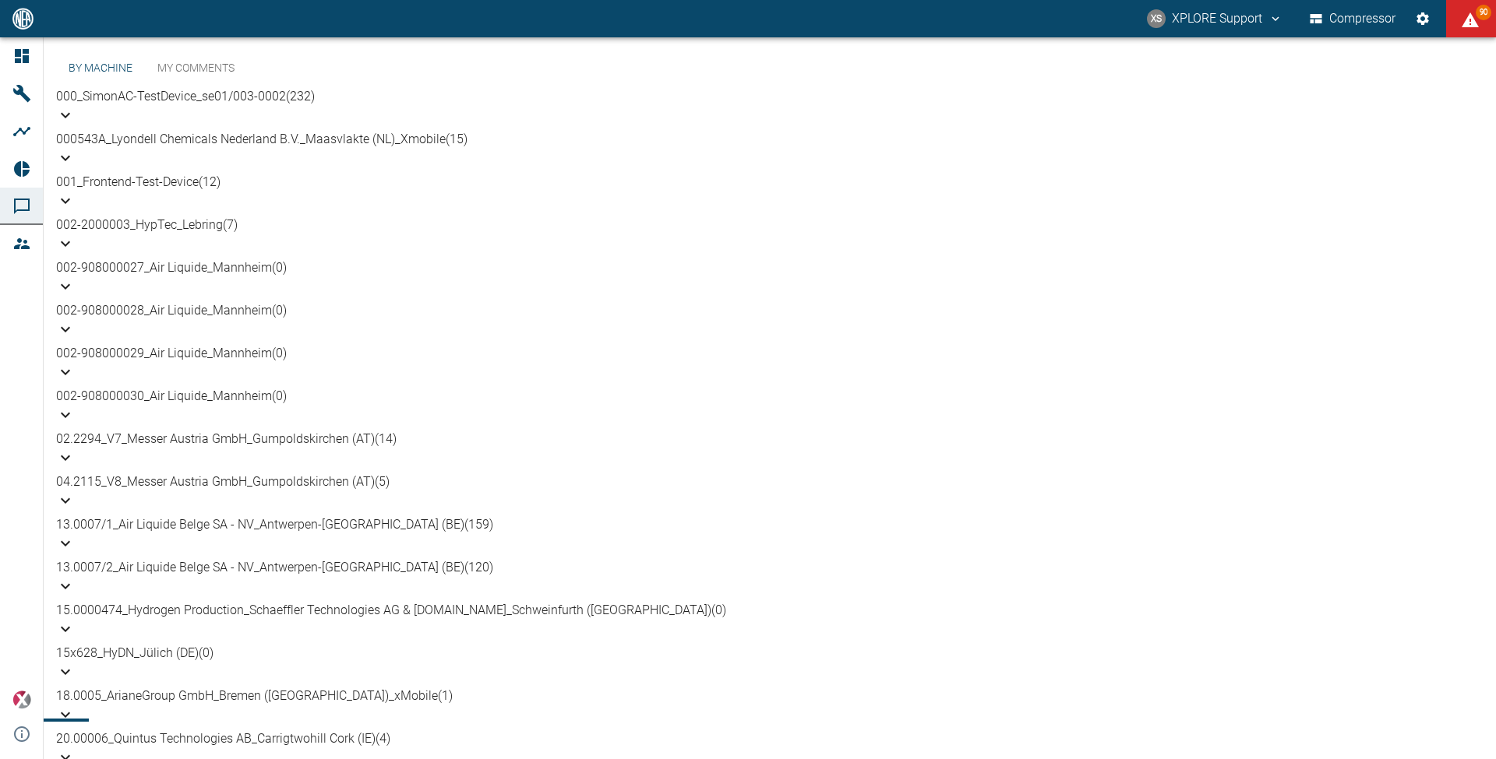
scroll to position [1022, 0]
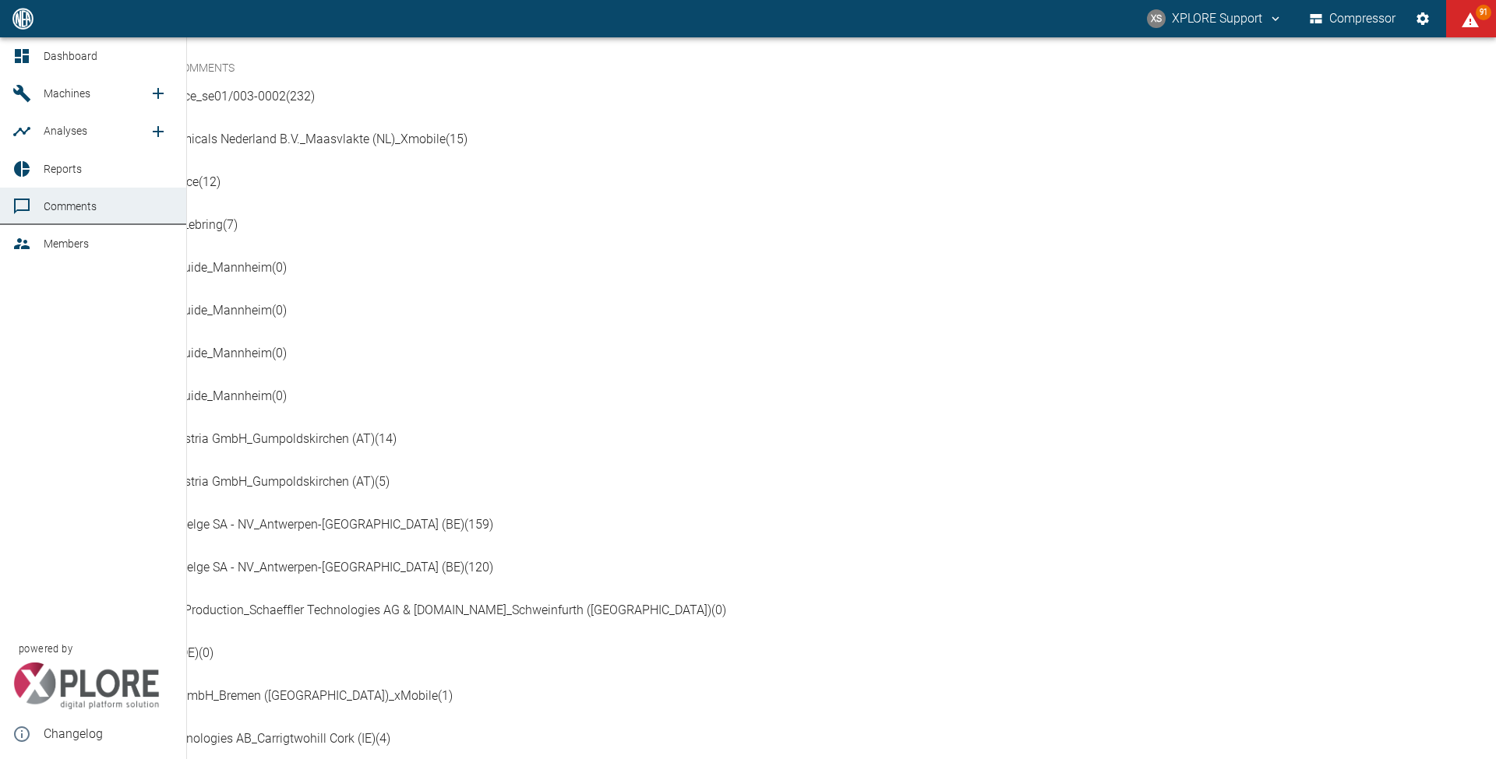
click at [26, 55] on icon at bounding box center [22, 56] width 14 height 14
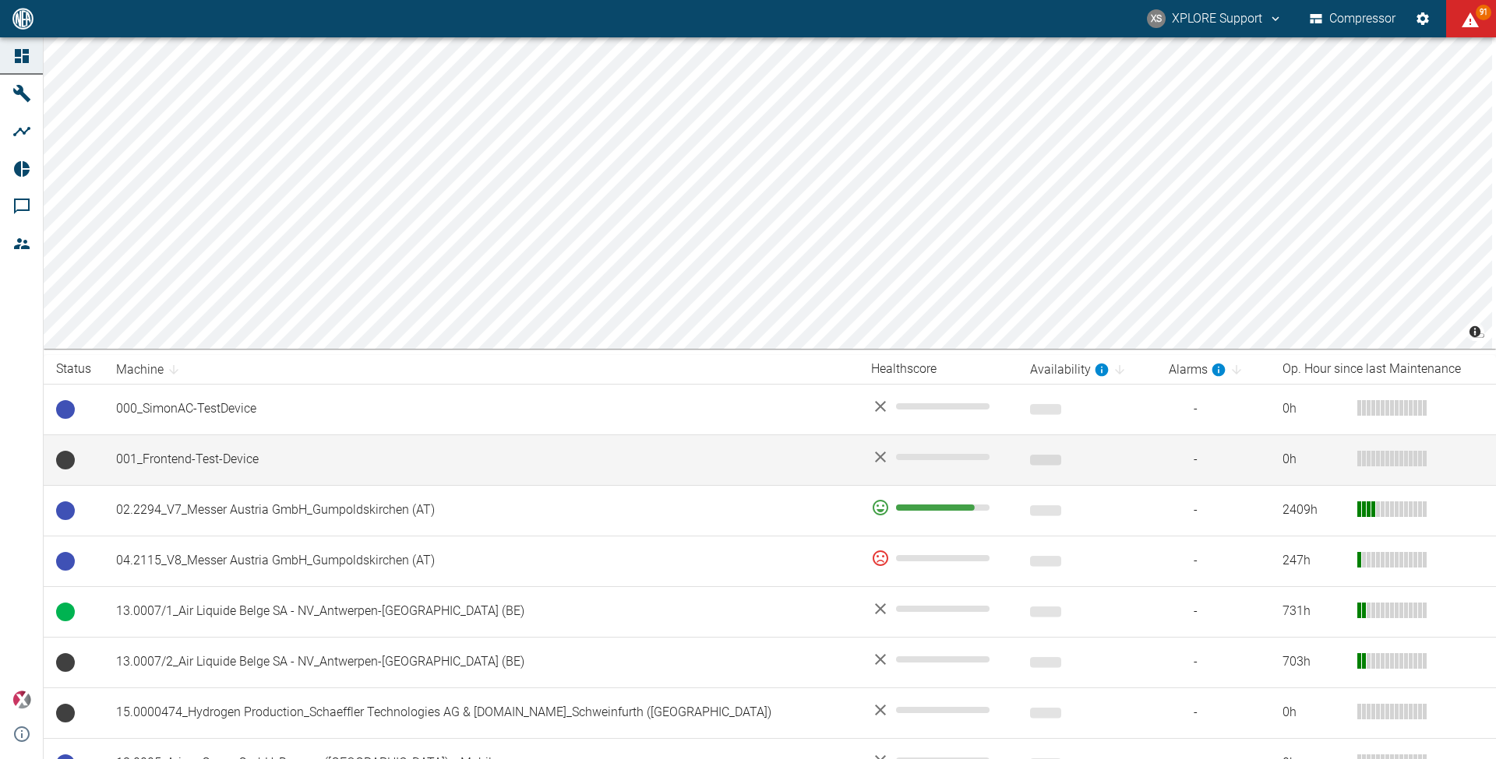
scroll to position [63, 0]
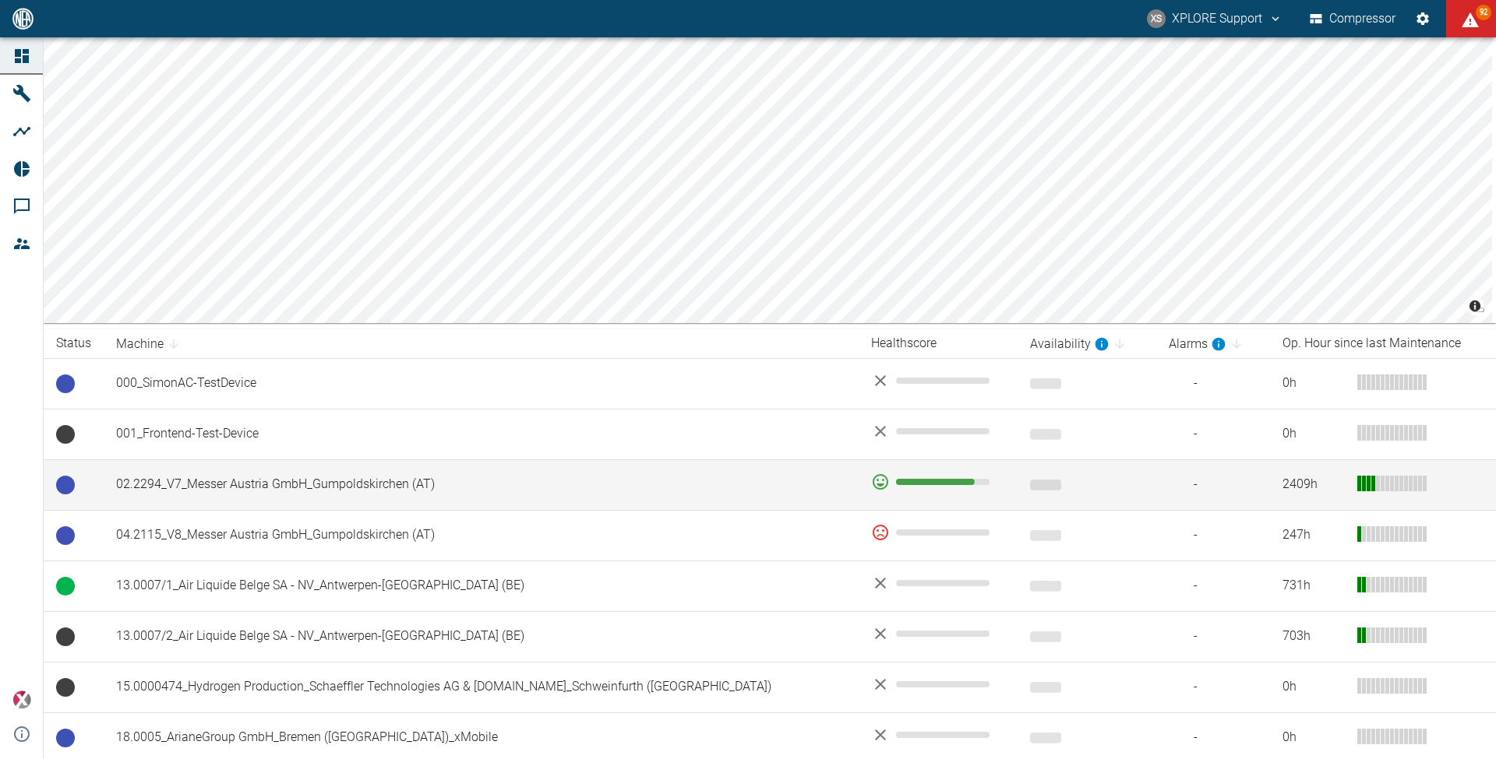
click at [298, 486] on td "02.2294_V7_Messer Austria GmbH_Gumpoldskirchen (AT)" at bounding box center [481, 485] width 755 height 51
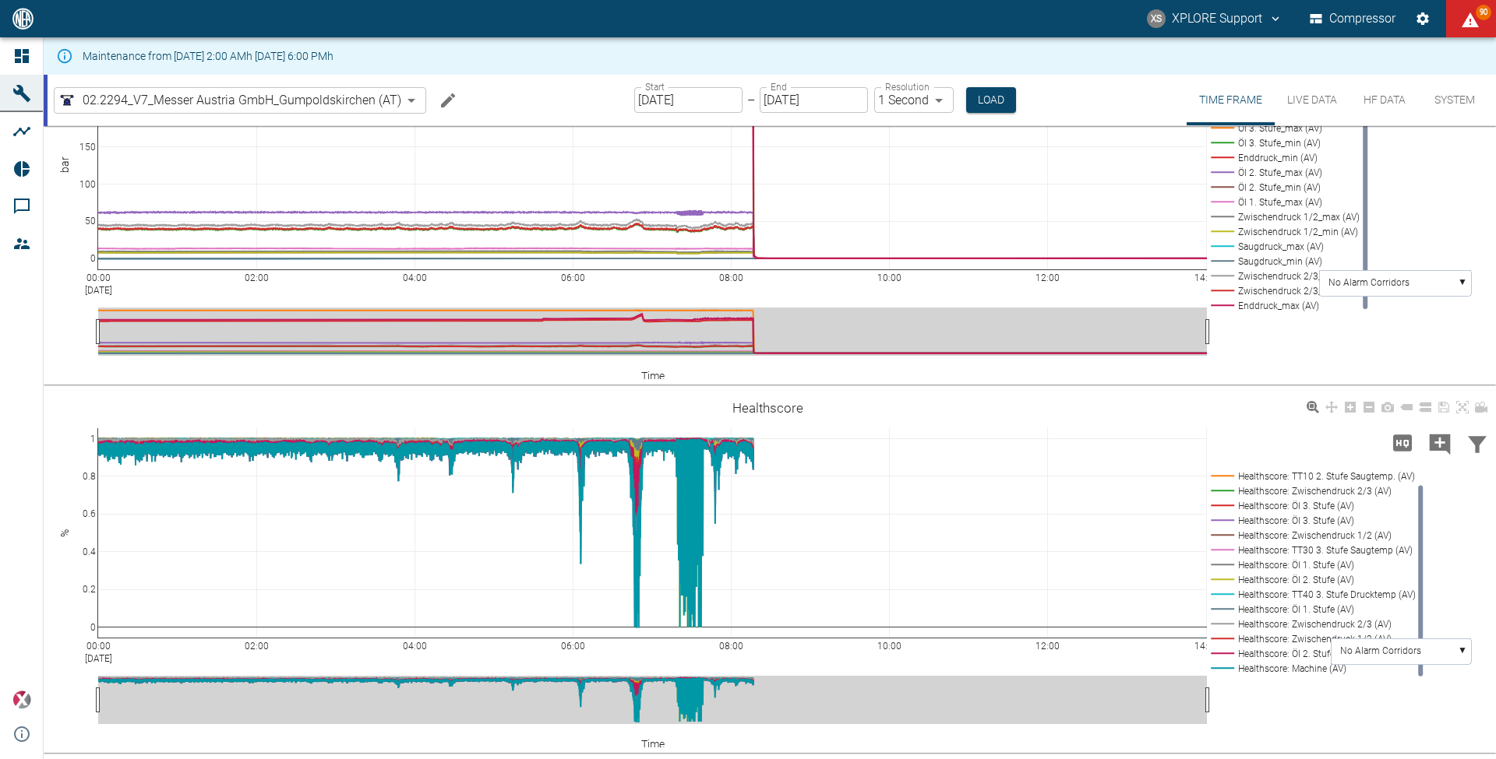
scroll to position [842, 0]
click at [1272, 673] on rect at bounding box center [1310, 668] width 207 height 15
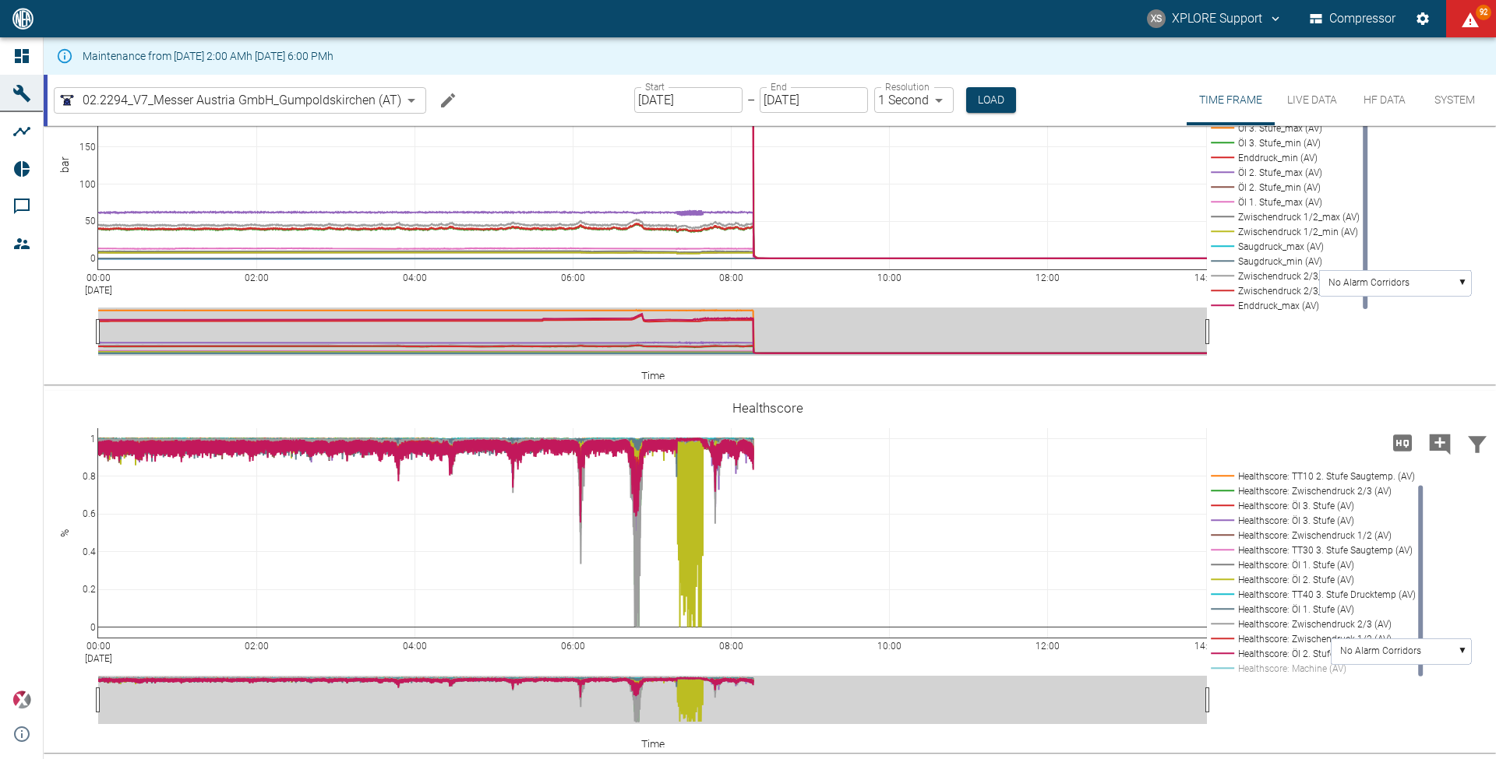
click at [664, 105] on input "[DATE]" at bounding box center [688, 100] width 108 height 26
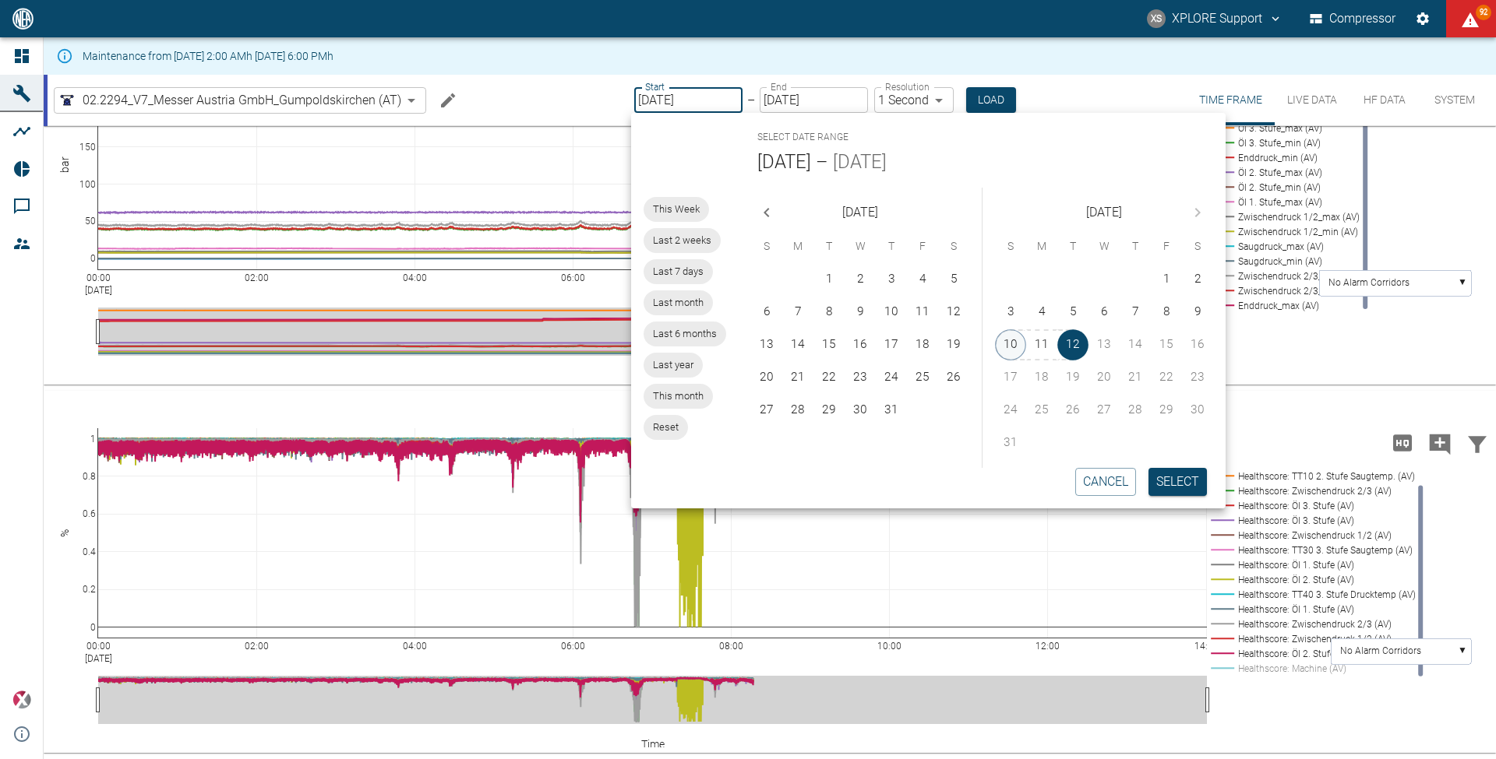
click at [1017, 334] on button "10" at bounding box center [1010, 345] width 31 height 31
type input "[DATE]"
type input "2min"
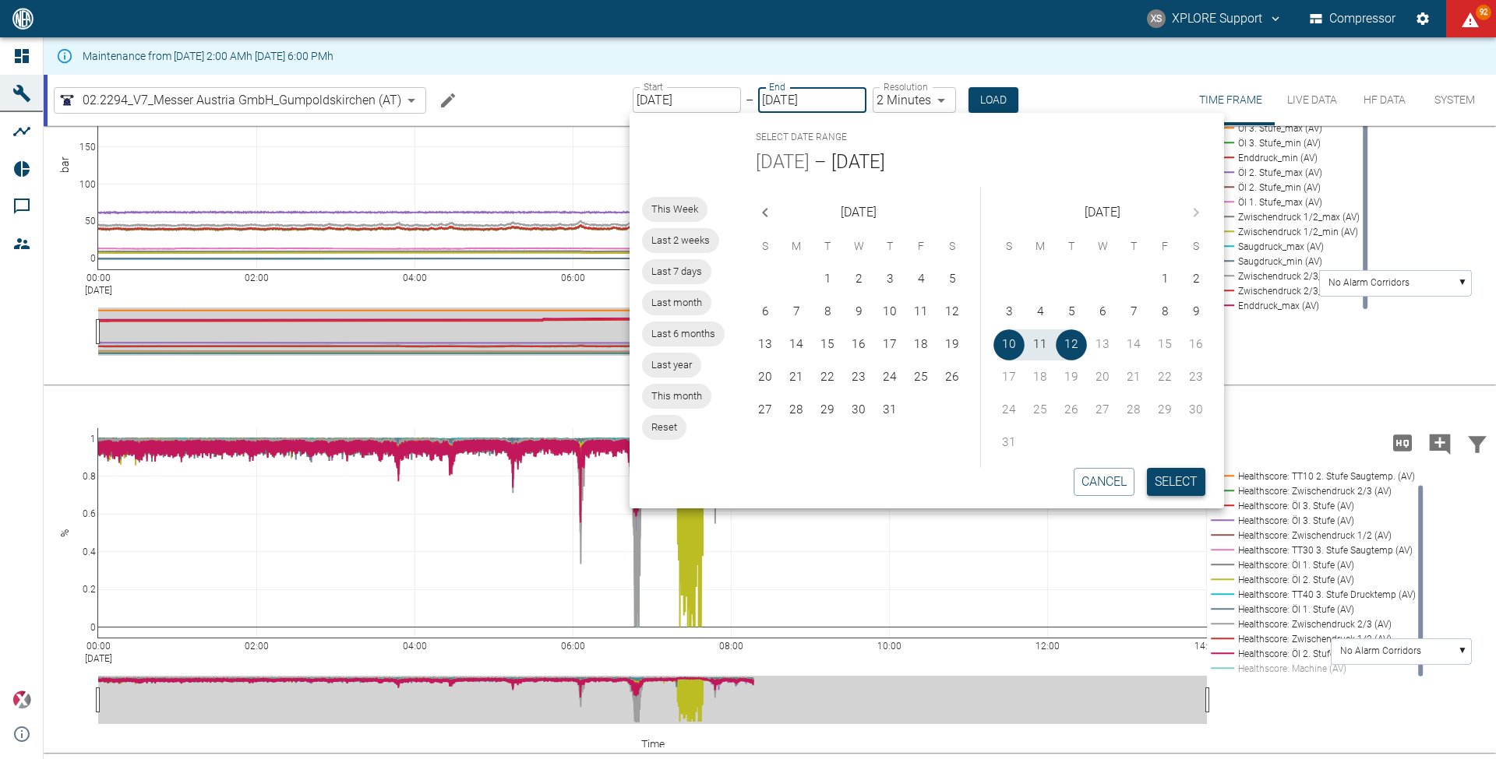
click at [1184, 470] on button "Select" at bounding box center [1176, 482] width 58 height 28
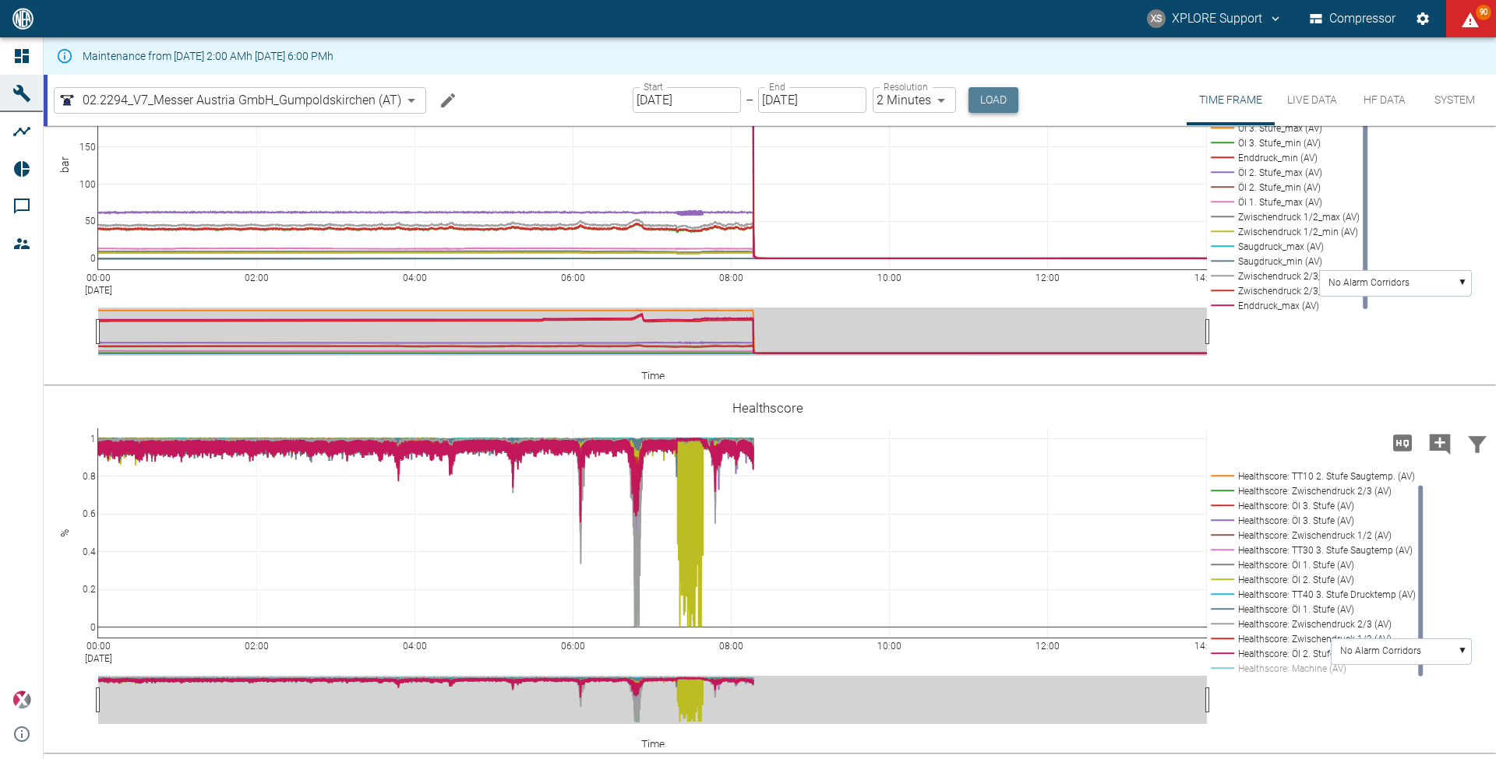
click at [1008, 96] on button "Load" at bounding box center [993, 100] width 50 height 26
click at [992, 103] on button "Load" at bounding box center [993, 100] width 50 height 26
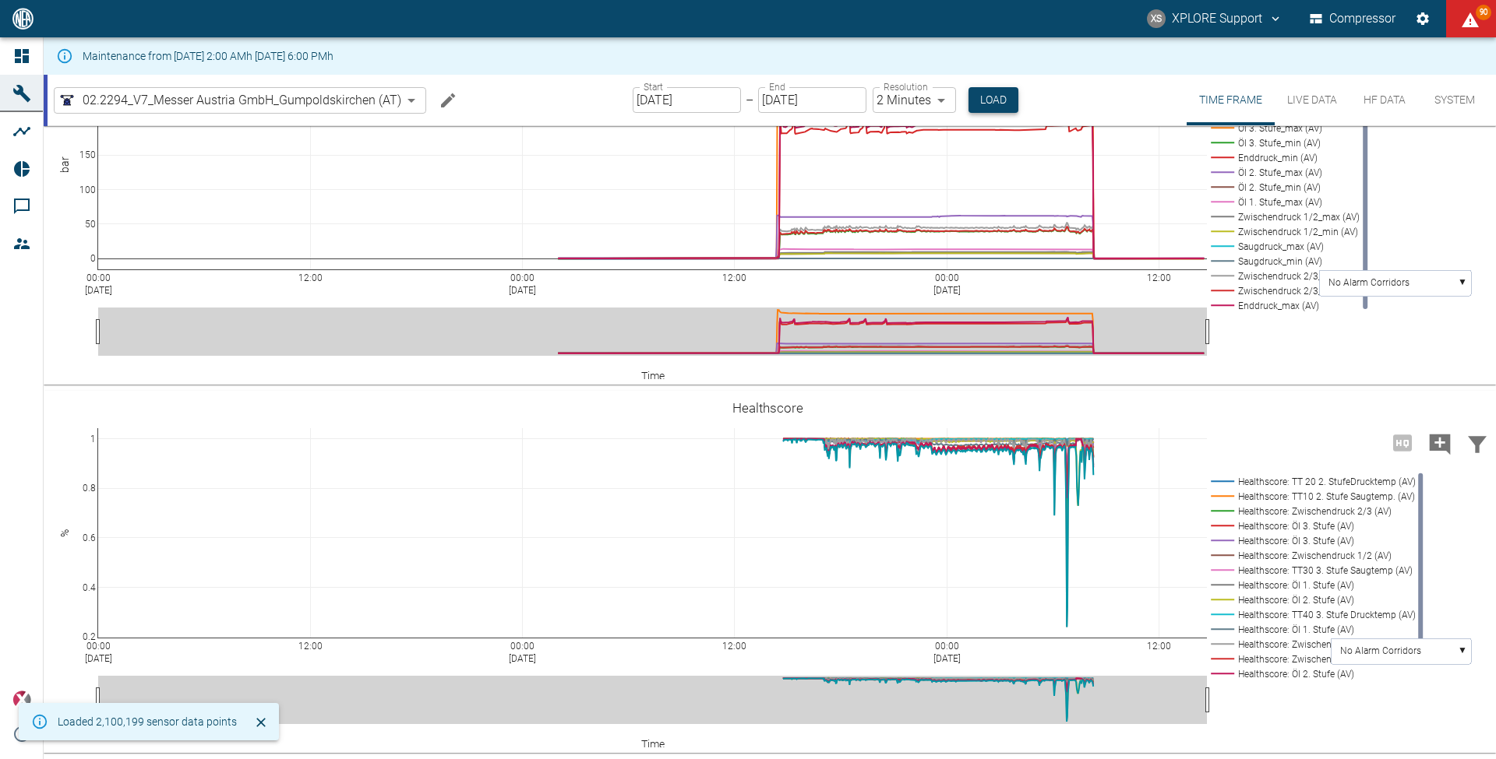
scroll to position [160, 0]
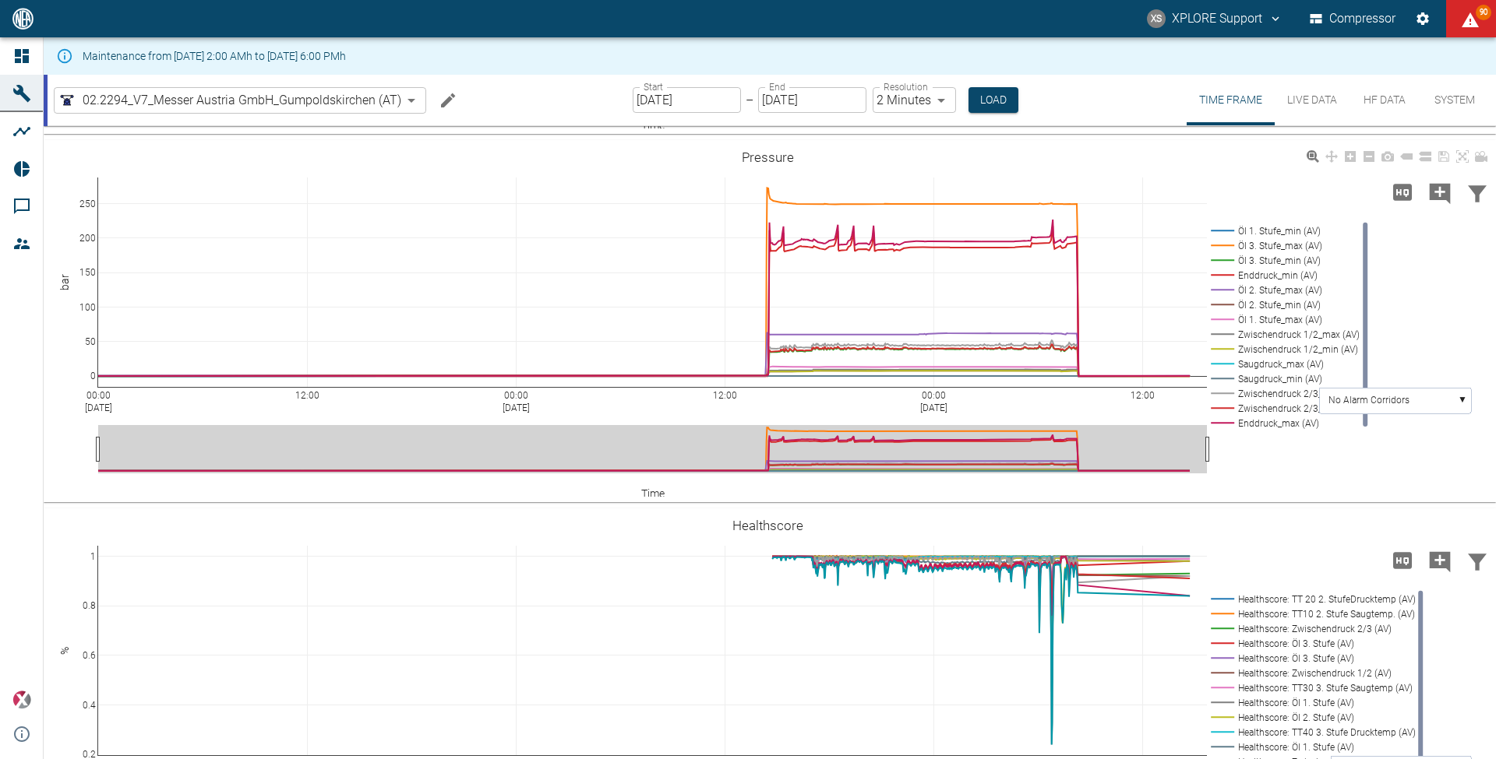
scroll to position [728, 0]
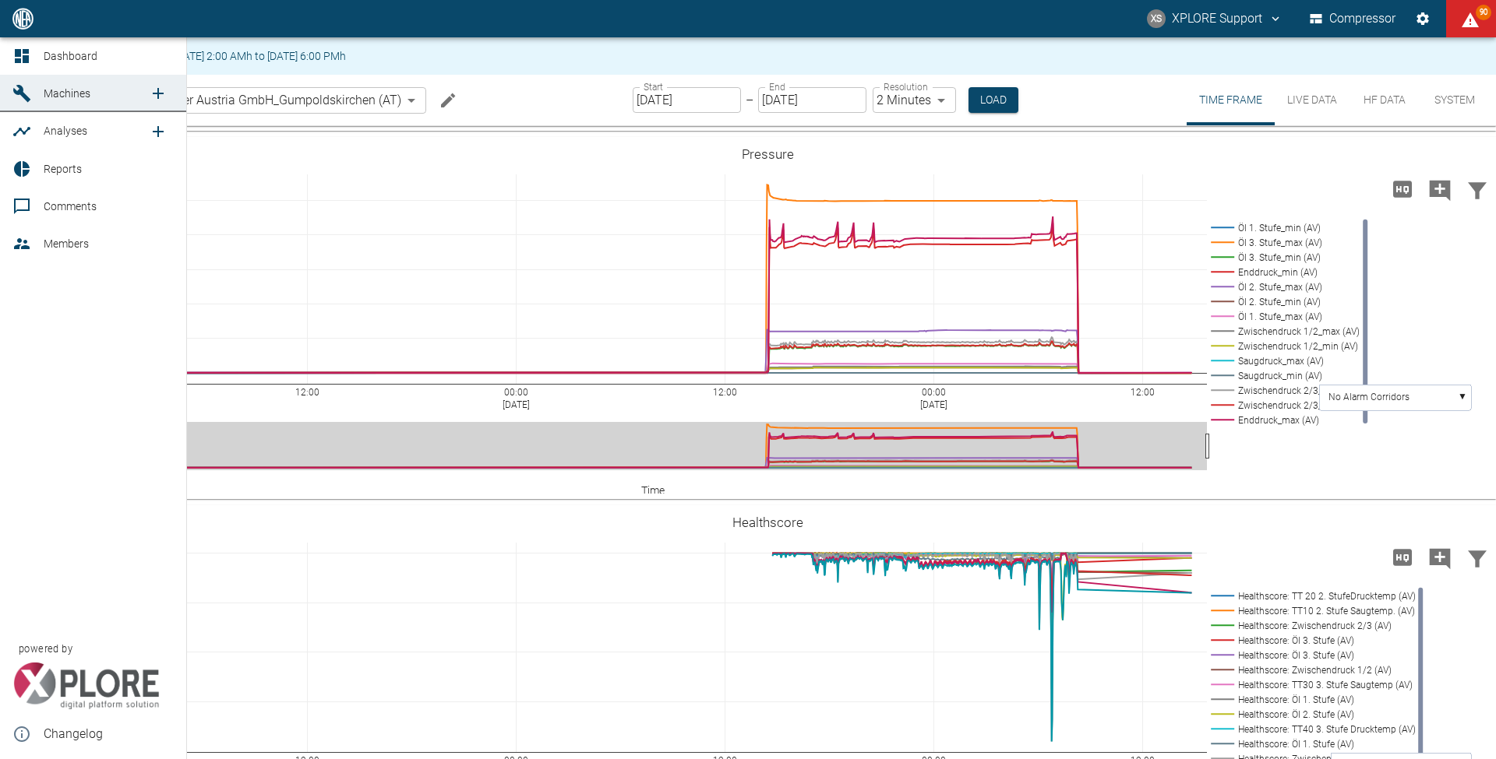
click at [21, 57] on icon at bounding box center [22, 56] width 14 height 14
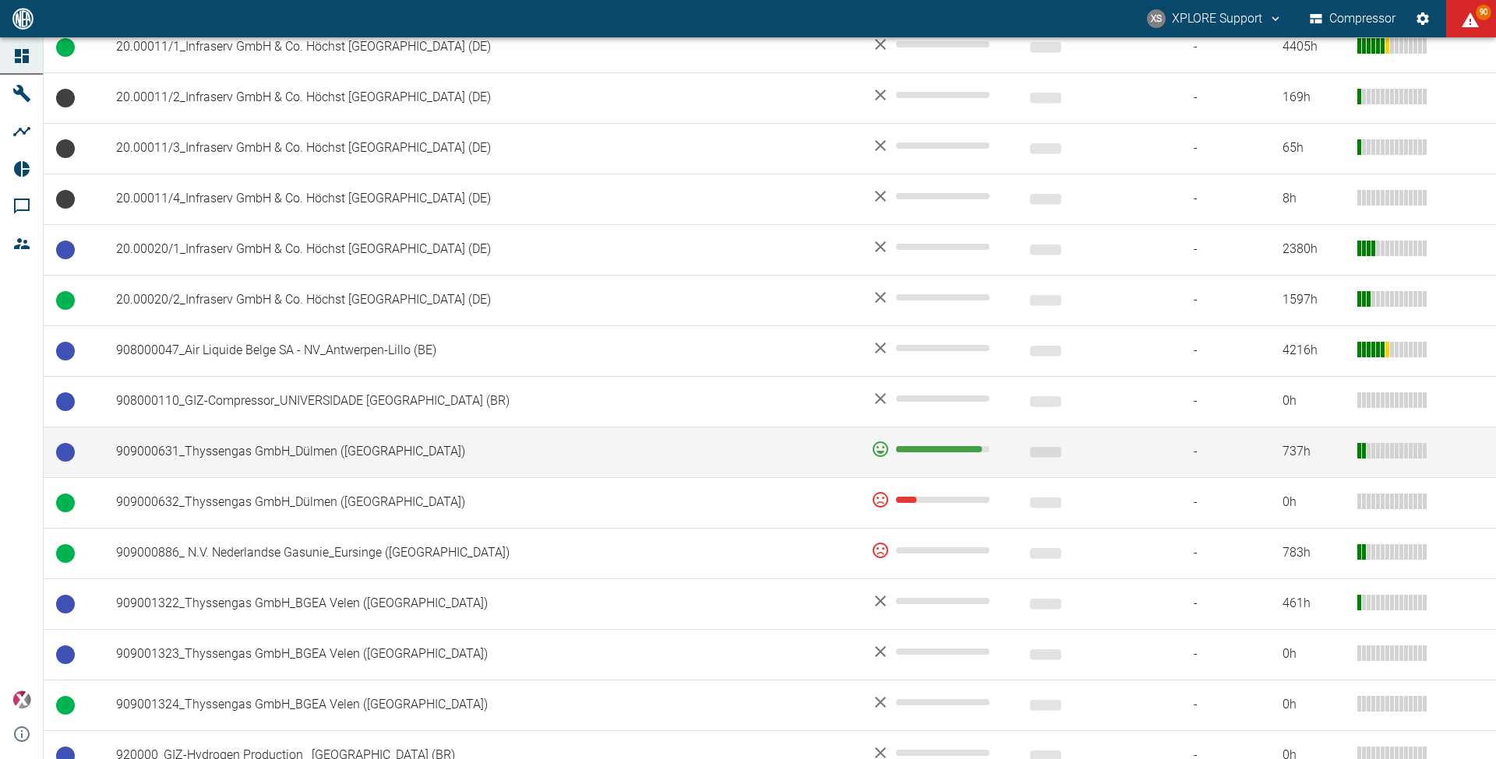
scroll to position [927, 0]
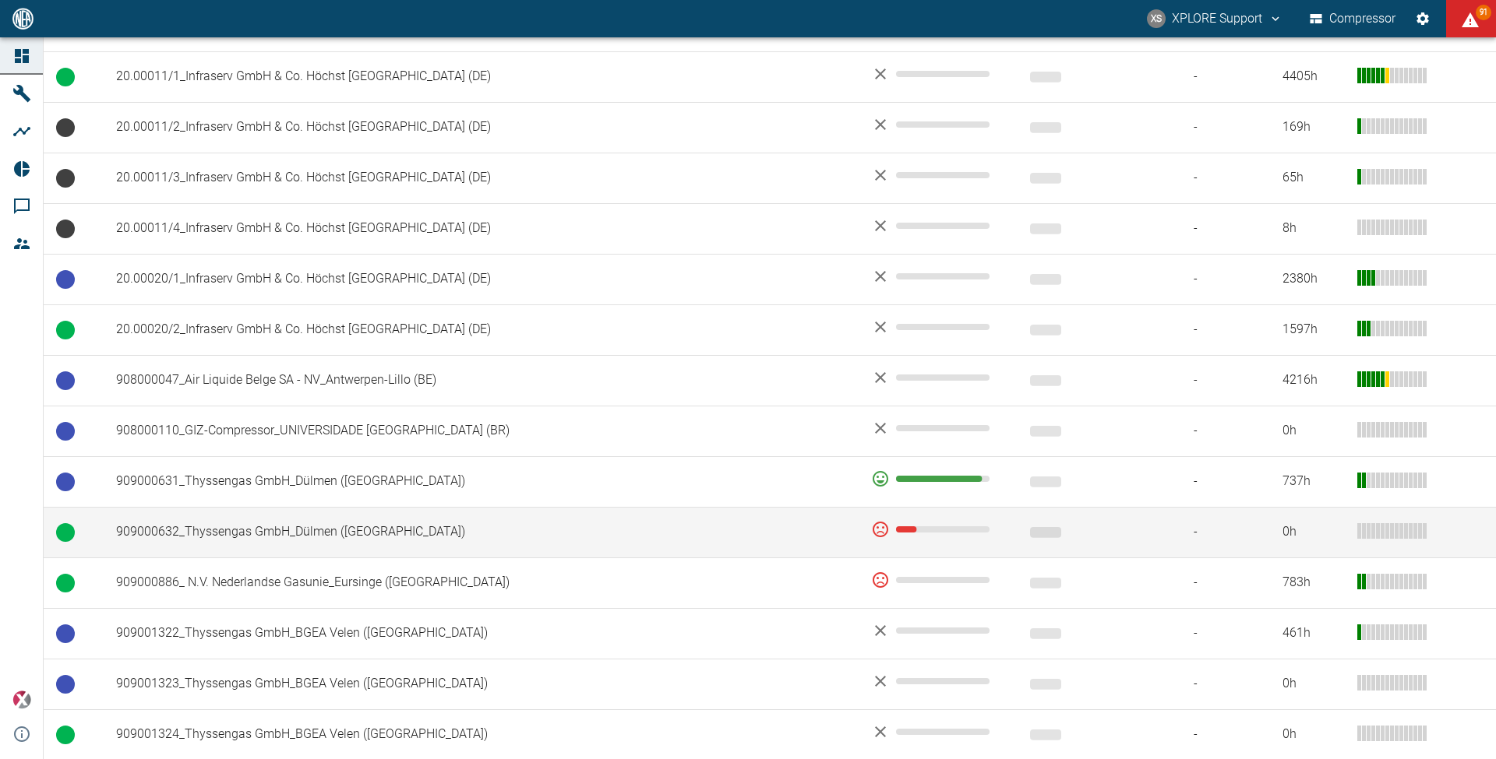
click at [447, 555] on td "909000632_Thyssengas GmbH_Dülmen (DE)" at bounding box center [481, 532] width 755 height 51
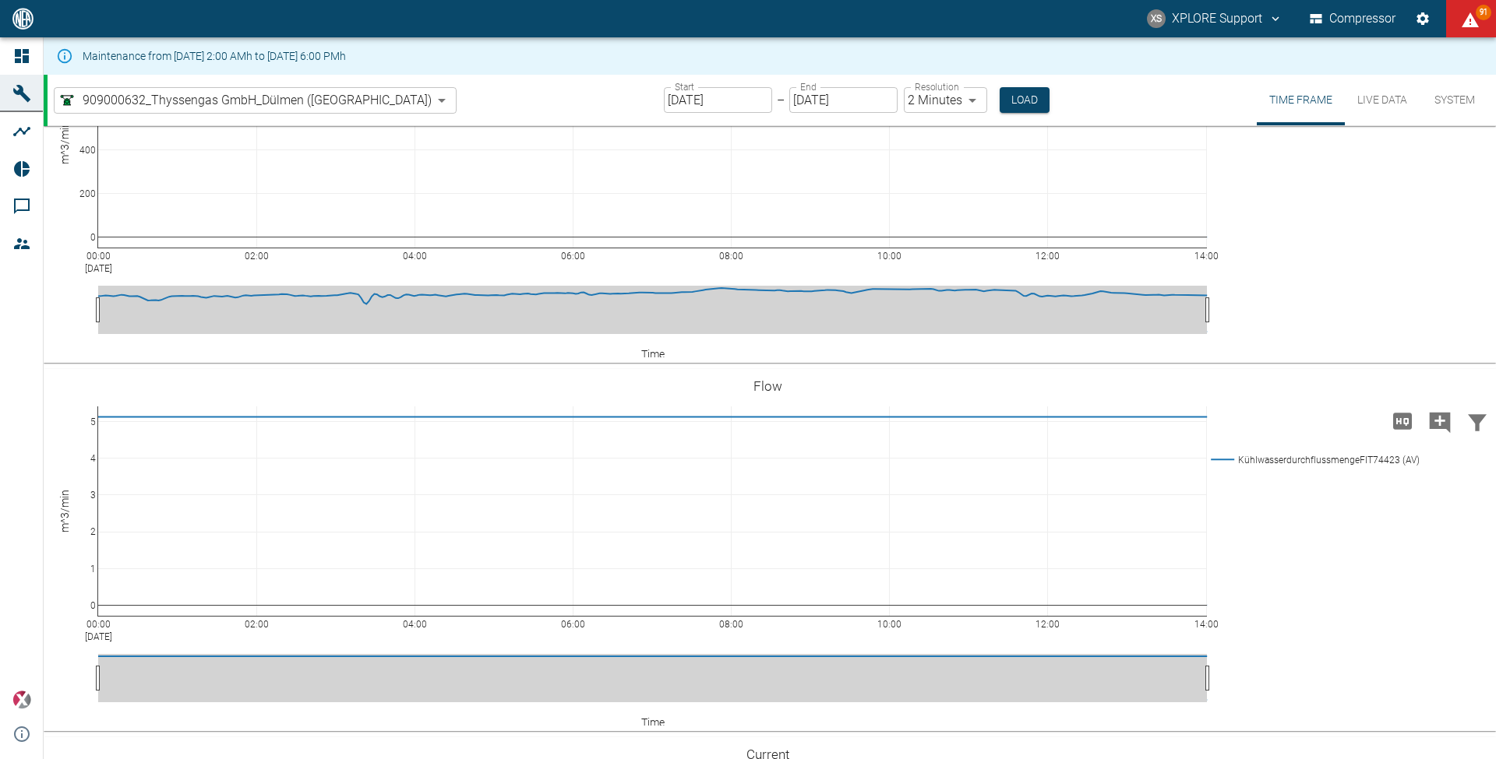
scroll to position [3854, 0]
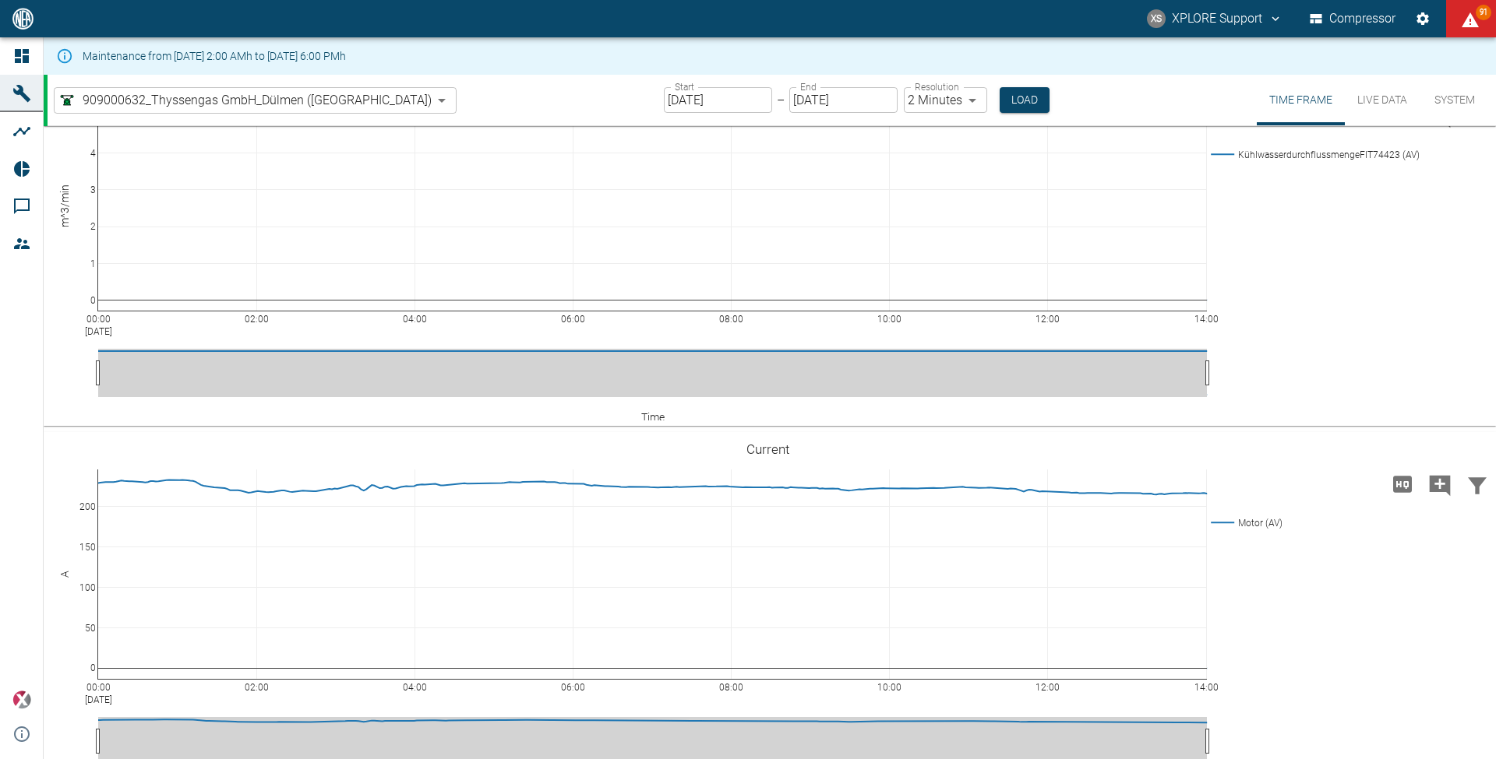
click at [903, 103] on body "XS XPLORE Support Compressor 91 Dashboard Machines Analyses Reports Comments Me…" at bounding box center [748, 379] width 1496 height 759
type input "1sec"
click at [998, 97] on button "Load" at bounding box center [1023, 100] width 50 height 26
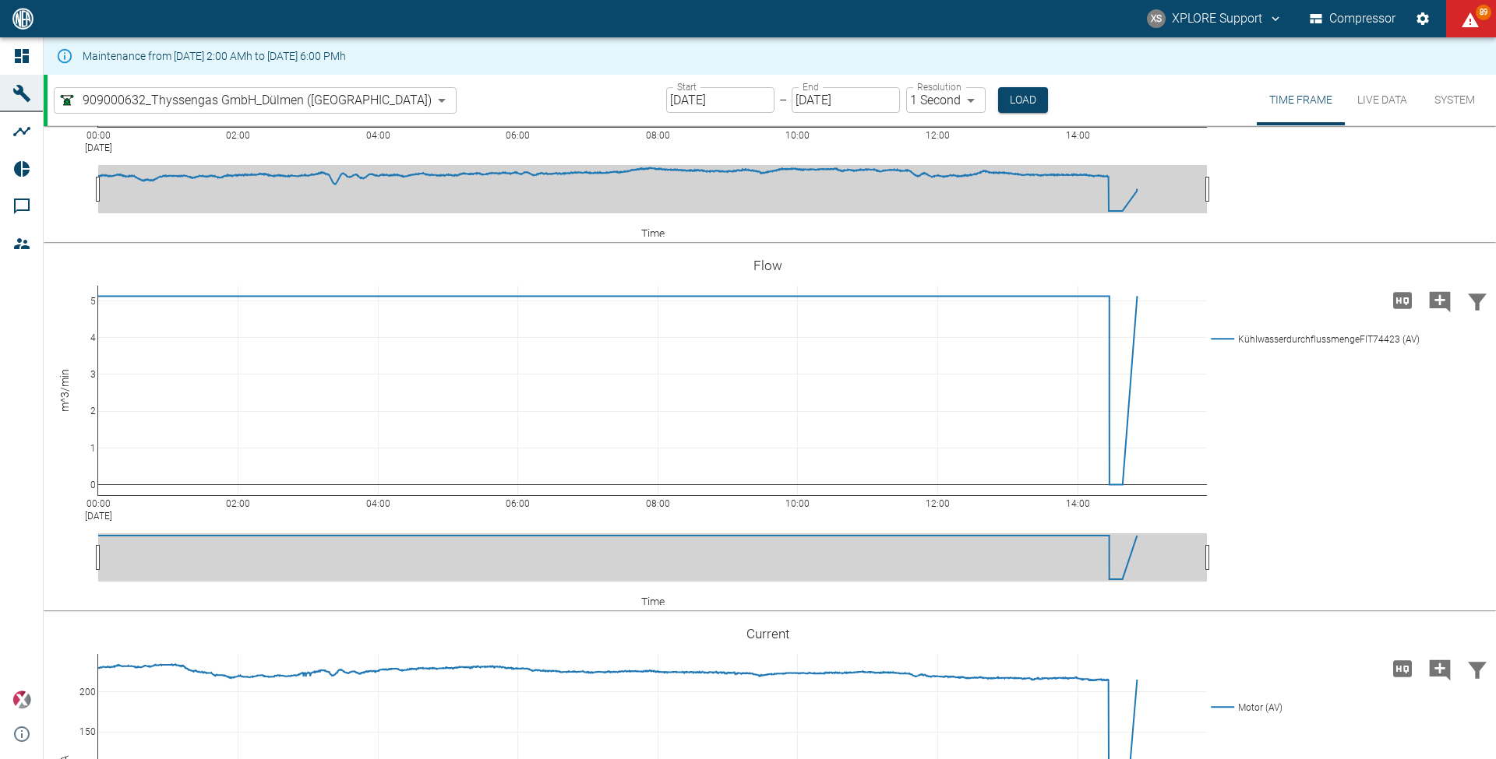
scroll to position [3672, 0]
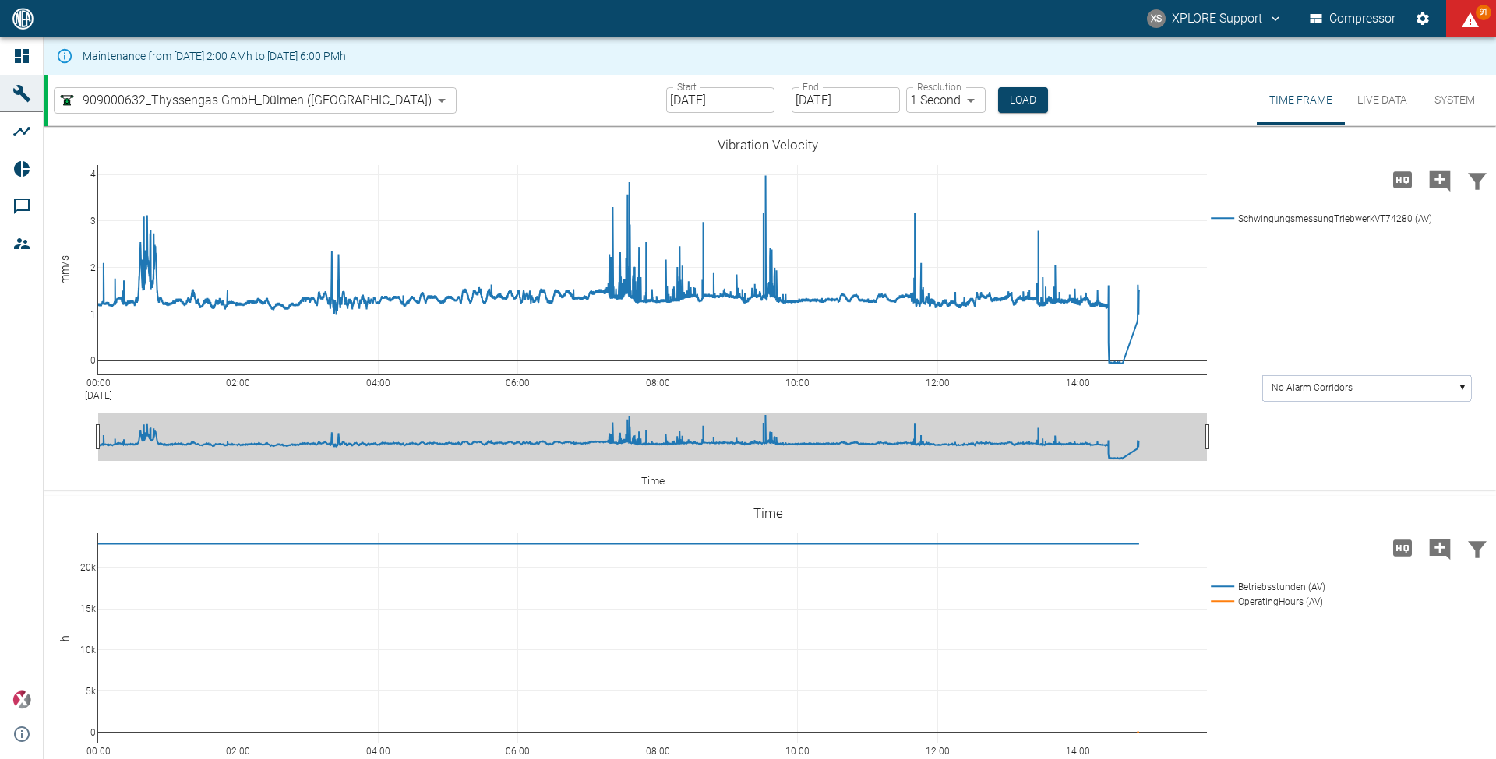
scroll to position [3672, 0]
